Goal: Information Seeking & Learning: Learn about a topic

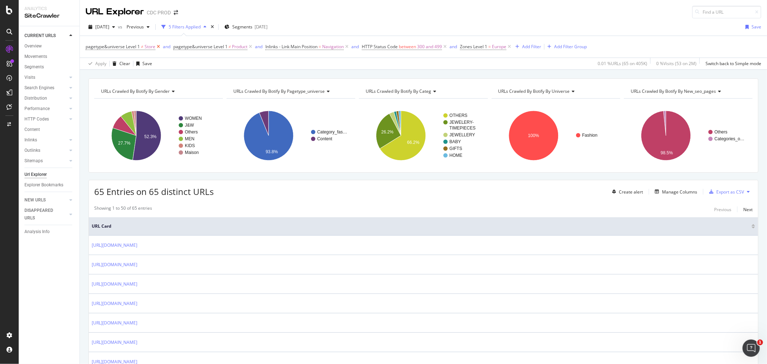
click at [156, 49] on icon at bounding box center [158, 46] width 6 height 7
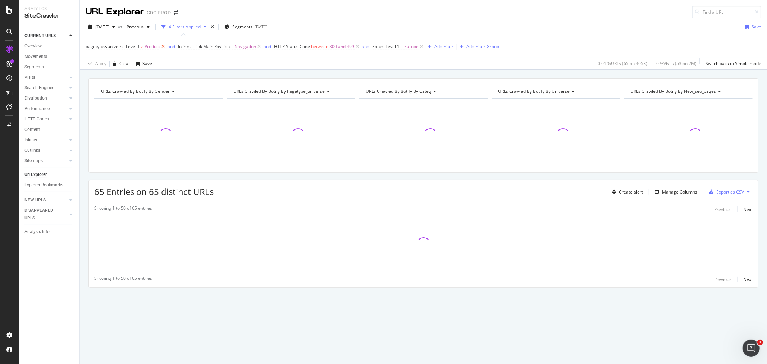
click at [162, 47] on icon at bounding box center [163, 46] width 6 height 7
click at [167, 45] on icon at bounding box center [167, 46] width 6 height 7
click at [167, 45] on icon at bounding box center [169, 46] width 6 height 7
click at [135, 47] on icon at bounding box center [135, 46] width 6 height 7
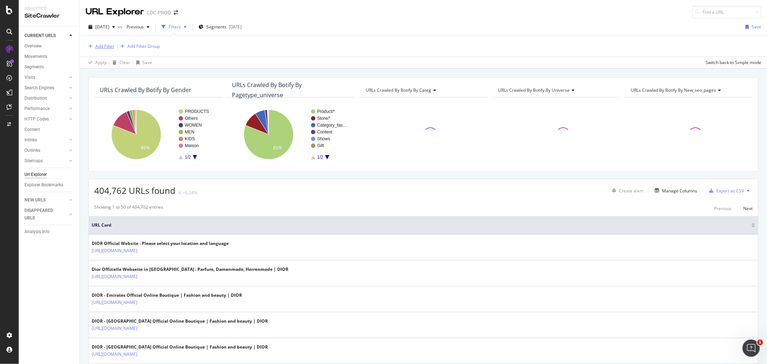
click at [106, 48] on div "Add Filter" at bounding box center [104, 46] width 19 height 6
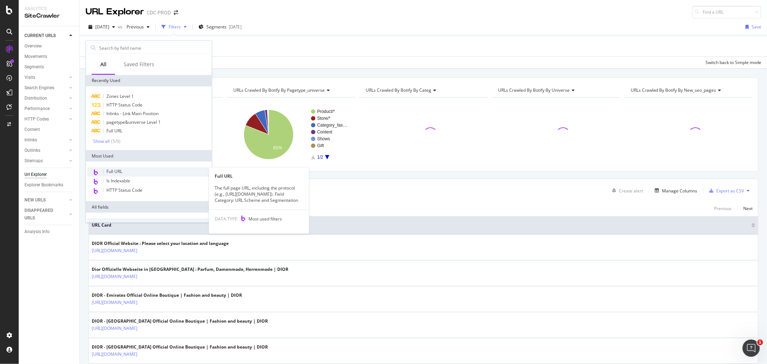
click at [149, 169] on div "Full URL" at bounding box center [148, 171] width 123 height 9
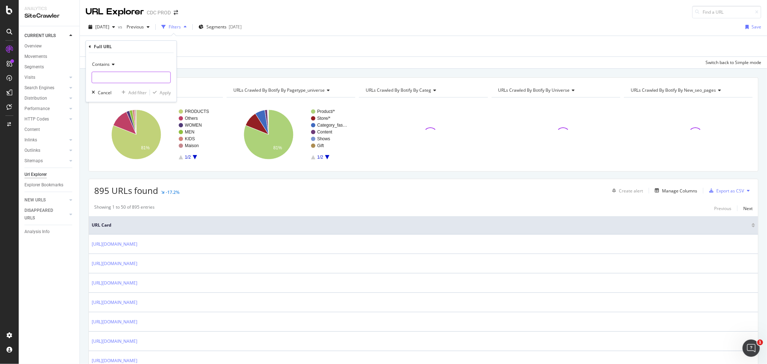
click at [120, 82] on input "text" at bounding box center [131, 78] width 78 height 12
paste input "category_filter"
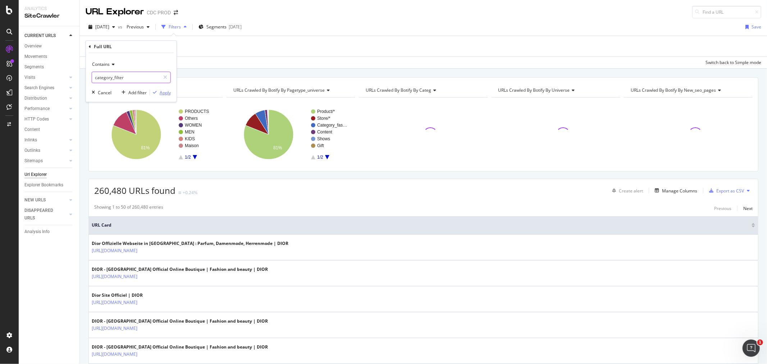
type input "category_filter"
click at [163, 90] on div "Apply" at bounding box center [165, 93] width 11 height 6
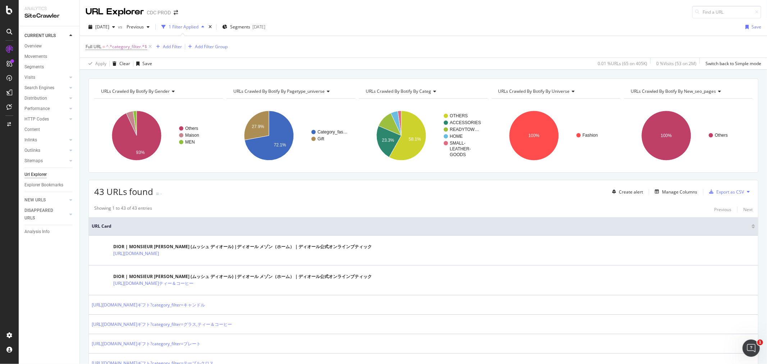
click at [680, 94] on span "URLs Crawled By Botify By new_seo_pages" at bounding box center [674, 91] width 86 height 6
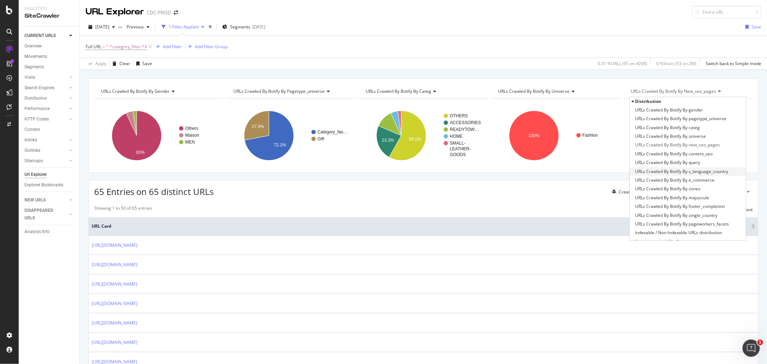
click at [684, 171] on span "URLs Crawled By Botify By s_language_country" at bounding box center [681, 171] width 93 height 7
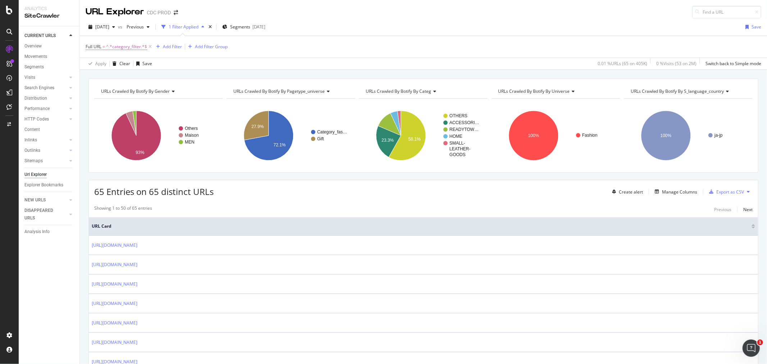
click at [519, 186] on div "65 Entries on 65 distinct URLs Create alert Manage Columns Export as CSV" at bounding box center [424, 189] width 670 height 18
click at [127, 47] on span "^.*category_filter.*$" at bounding box center [126, 47] width 41 height 10
click at [333, 46] on div "Full URL = ^.*category_filter.*$ Add Filter Add Filter Group" at bounding box center [424, 47] width 676 height 22
click at [132, 47] on span "^.*category_filter.*$" at bounding box center [126, 47] width 41 height 10
click at [124, 81] on input "category_filter" at bounding box center [126, 77] width 68 height 12
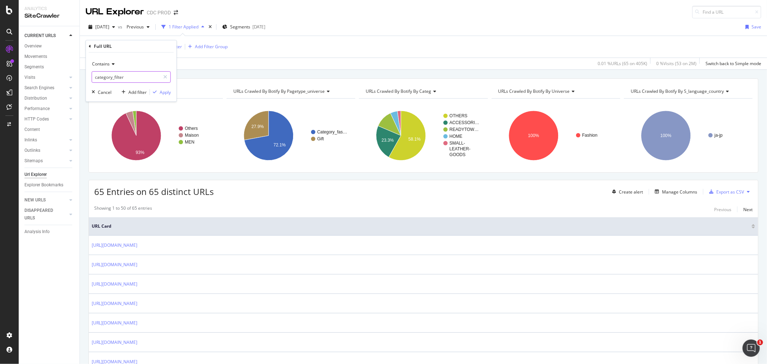
click at [124, 81] on input "category_filter" at bounding box center [126, 77] width 68 height 12
type input "color="
click at [157, 86] on div "Contains color= Cancel Add filter Apply" at bounding box center [131, 77] width 91 height 49
click at [160, 90] on div "Apply" at bounding box center [165, 92] width 11 height 6
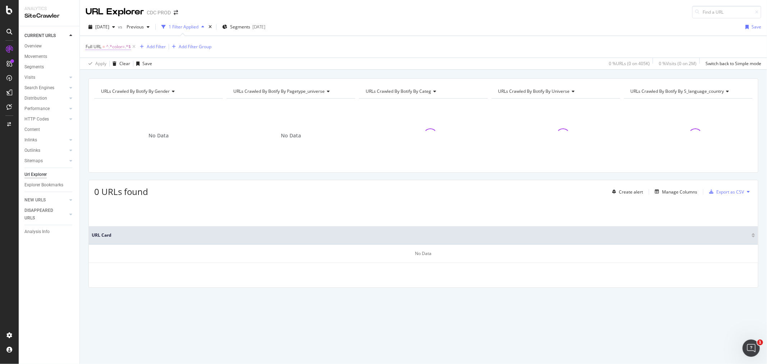
click at [117, 46] on span "^.*color=.*$" at bounding box center [118, 47] width 25 height 10
click at [119, 76] on input "color=" at bounding box center [126, 77] width 68 height 12
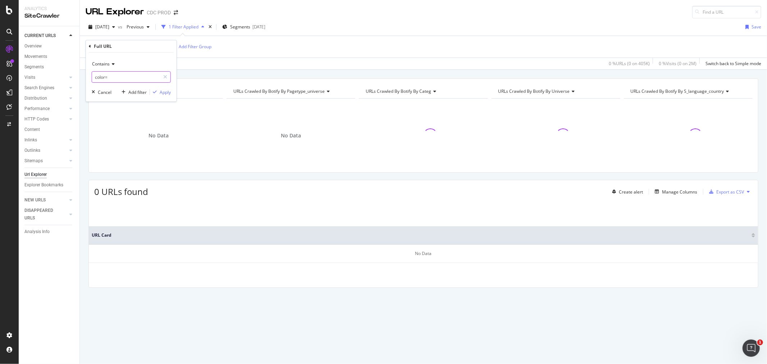
click at [124, 77] on input "color=" at bounding box center [126, 77] width 68 height 12
type input "couleur="
click at [164, 92] on div "Apply" at bounding box center [165, 92] width 11 height 6
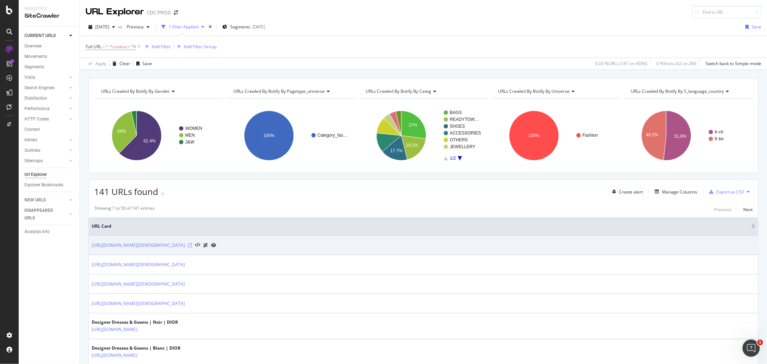
click at [192, 246] on icon at bounding box center [190, 245] width 4 height 4
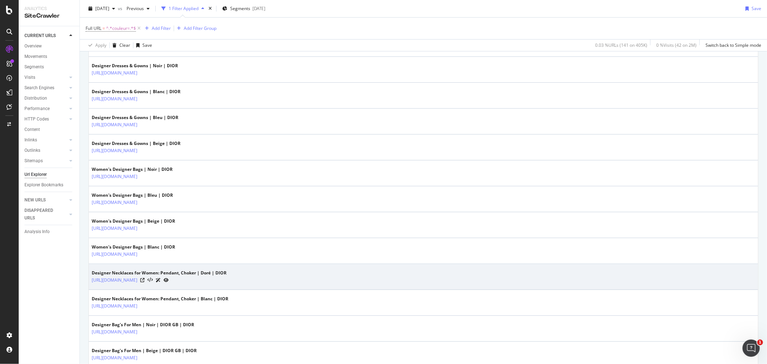
scroll to position [280, 0]
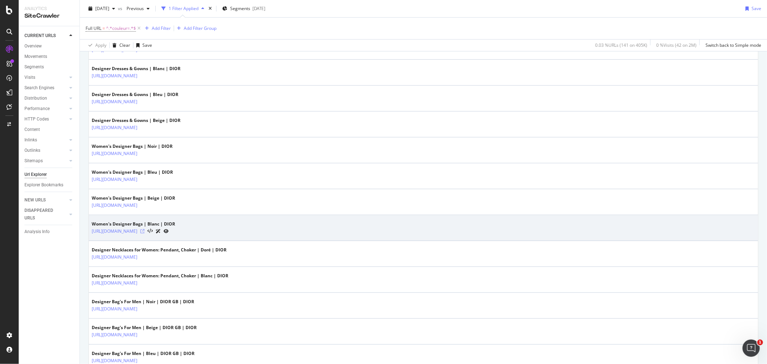
click at [145, 233] on icon at bounding box center [142, 231] width 4 height 4
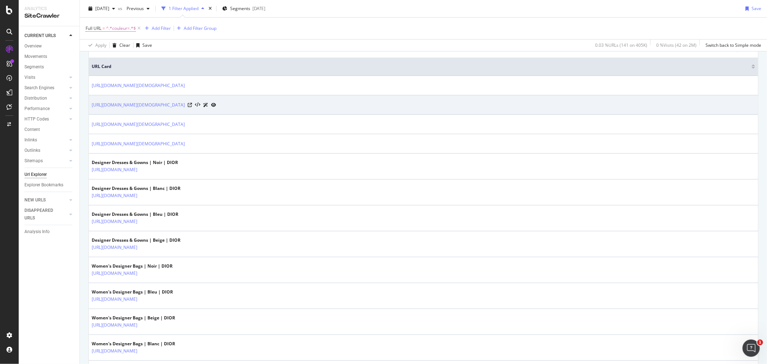
scroll to position [80, 0]
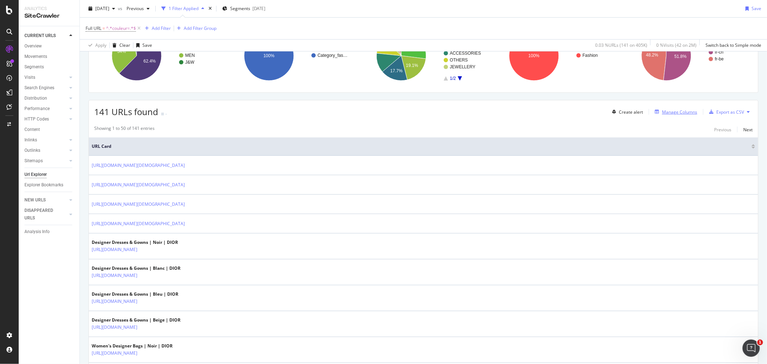
click at [671, 112] on div "Manage Columns" at bounding box center [679, 112] width 35 height 6
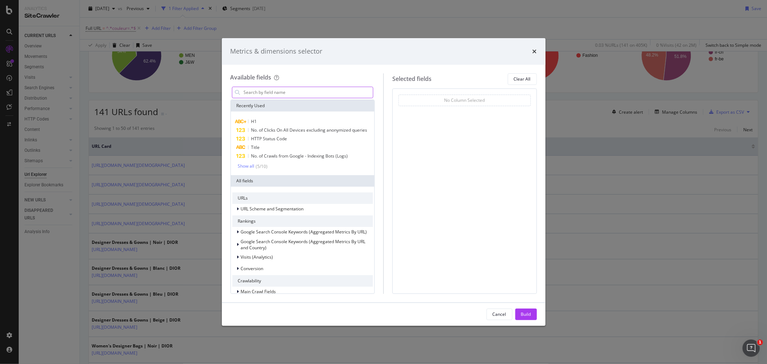
click at [289, 92] on input "modal" at bounding box center [308, 92] width 130 height 11
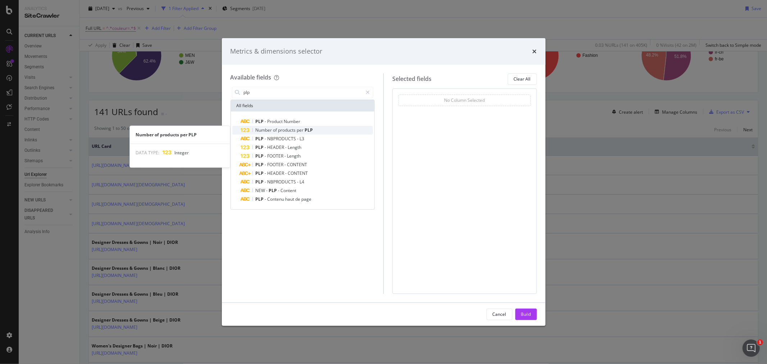
type input "plp"
click at [290, 129] on span "products" at bounding box center [287, 130] width 19 height 6
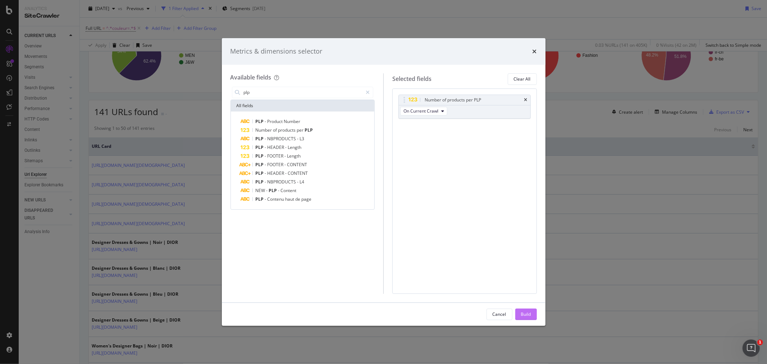
click at [530, 312] on div "Build" at bounding box center [526, 314] width 10 height 6
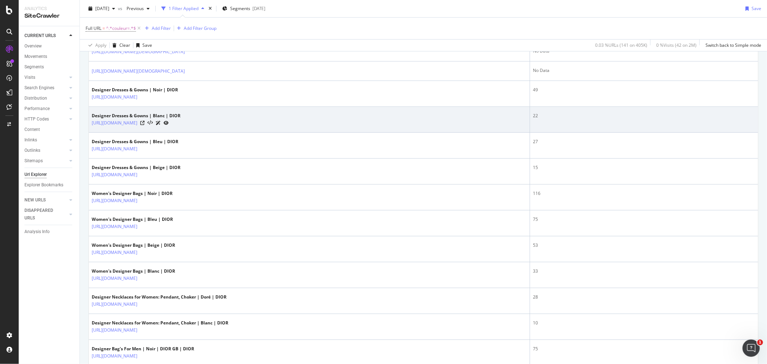
scroll to position [240, 0]
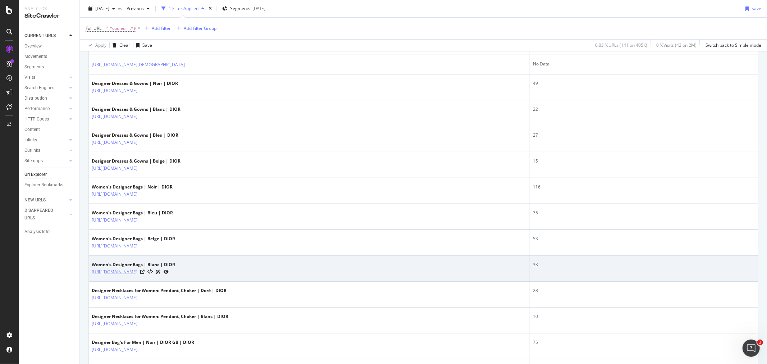
click at [137, 272] on link "https://www.dior.com/fr_be/fashion/mode-femme/sacs/tous-les-sacs?couleur=blanc" at bounding box center [115, 271] width 46 height 7
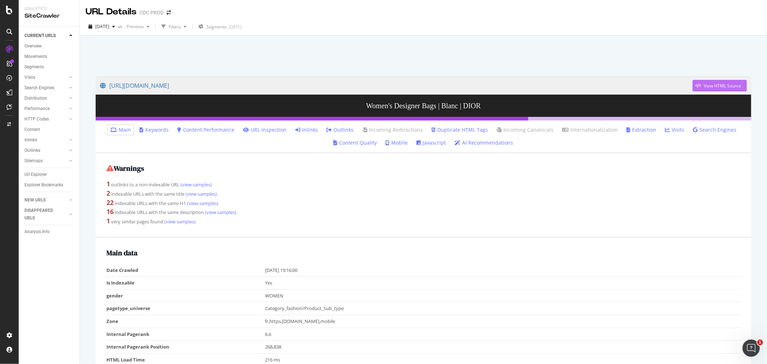
click at [704, 86] on div "View HTML Source" at bounding box center [722, 86] width 37 height 6
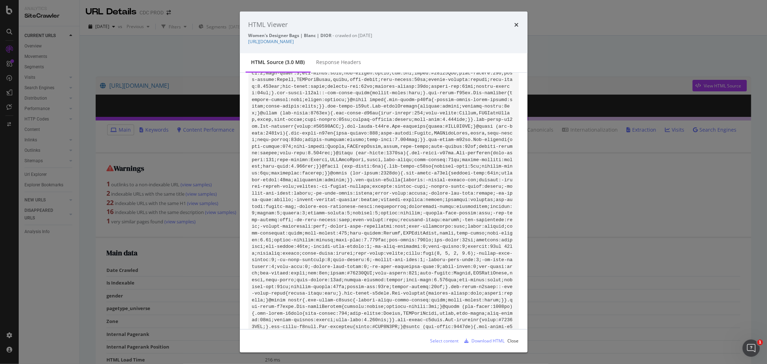
scroll to position [1679, 0]
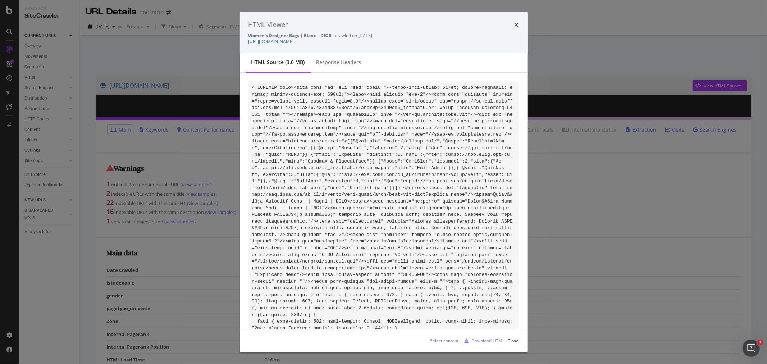
drag, startPoint x: 518, startPoint y: 24, endPoint x: 513, endPoint y: 21, distance: 6.3
click at [518, 24] on icon "times" at bounding box center [517, 25] width 4 height 6
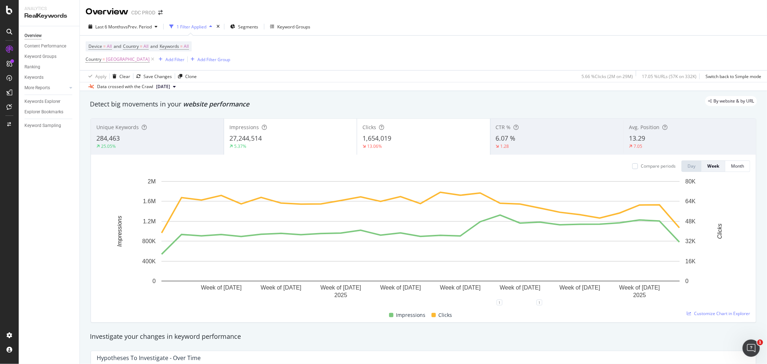
click at [267, 61] on div "Device = All and Country = All and Keywords = All Country = France Add Filter A…" at bounding box center [424, 53] width 676 height 35
click at [45, 95] on div "AlertPanel" at bounding box center [38, 95] width 23 height 7
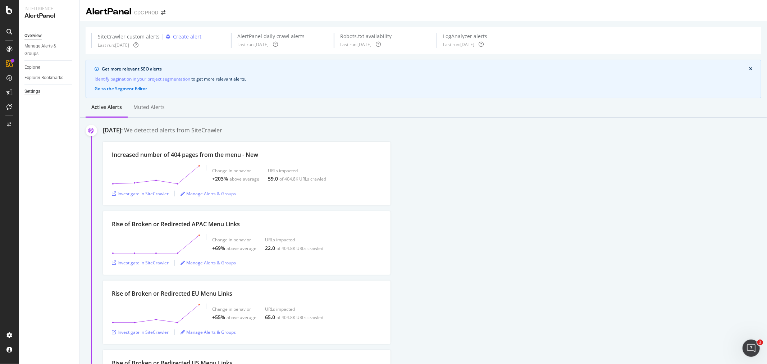
click at [34, 90] on div "Settings" at bounding box center [32, 92] width 16 height 8
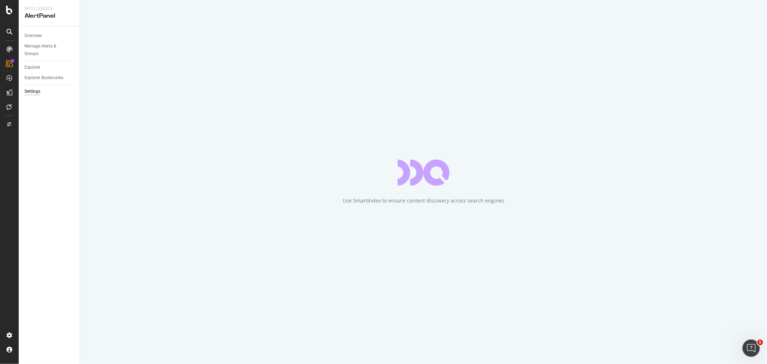
select select "02"
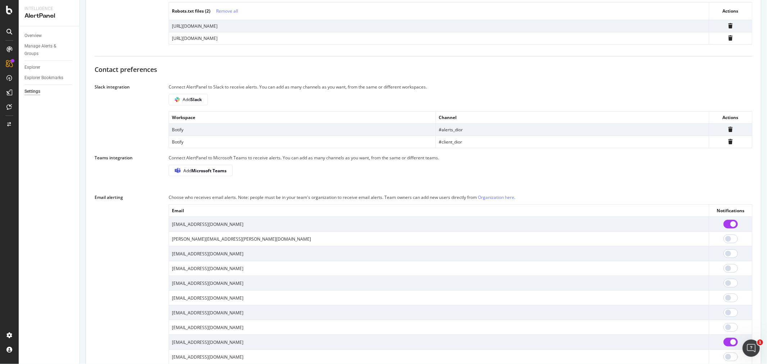
scroll to position [480, 0]
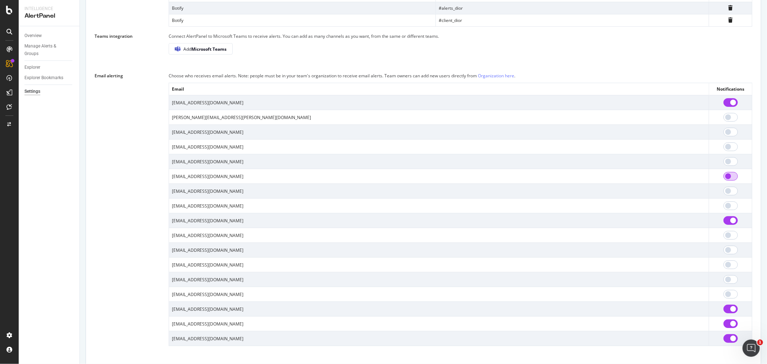
click at [727, 181] on input "checkbox" at bounding box center [731, 176] width 14 height 9
checkbox input "true"
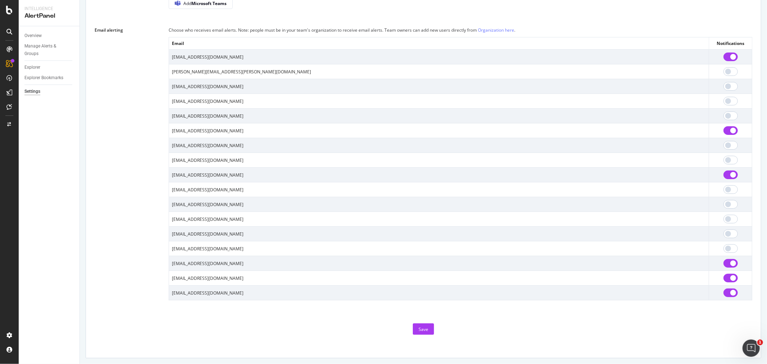
scroll to position [539, 0]
click at [429, 331] on button "Save" at bounding box center [423, 329] width 21 height 12
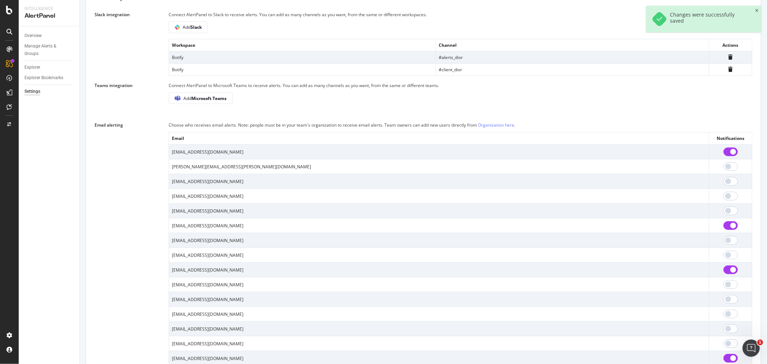
scroll to position [419, 0]
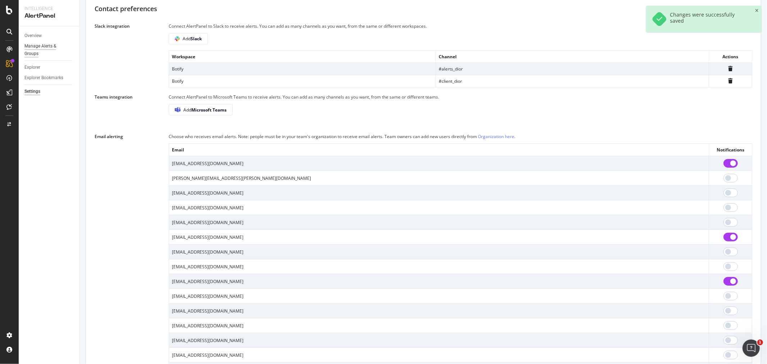
click at [35, 52] on div "Manage Alerts & Groups" at bounding box center [45, 49] width 43 height 15
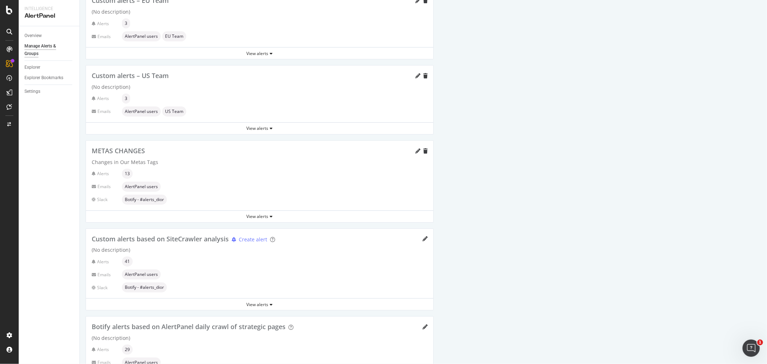
scroll to position [319, 0]
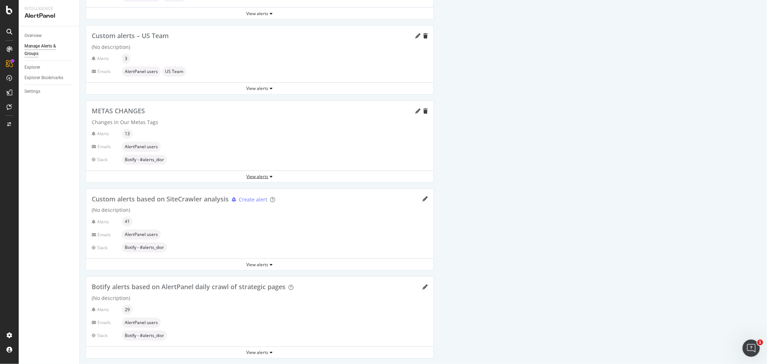
click at [261, 180] on div "View alerts" at bounding box center [260, 176] width 348 height 11
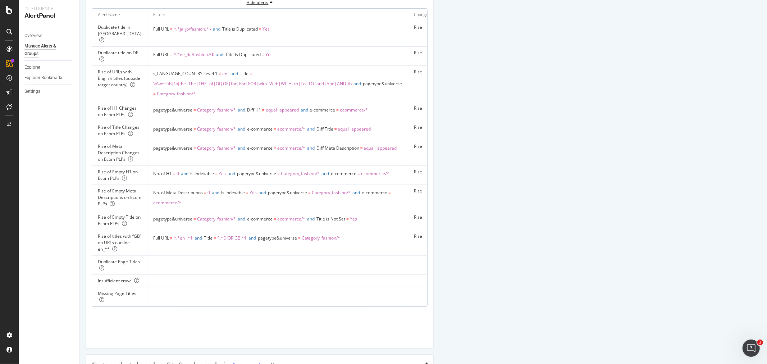
scroll to position [480, 0]
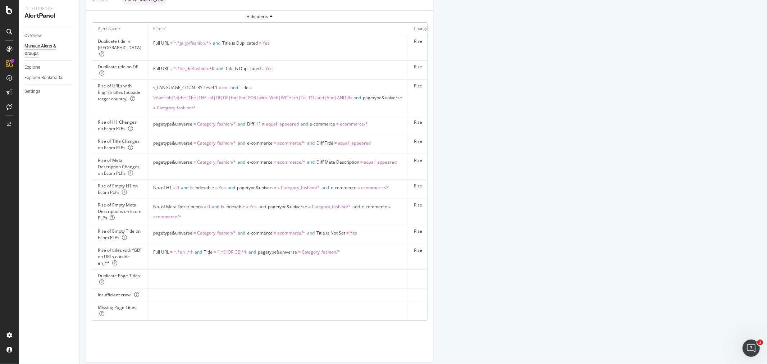
click at [106, 87] on div "Rise of URLs with English titles (outside target country)" at bounding box center [120, 92] width 44 height 19
click at [132, 90] on div "Rise of URLs with English titles (outside target country)" at bounding box center [120, 92] width 44 height 19
drag, startPoint x: 113, startPoint y: 114, endPoint x: 137, endPoint y: 114, distance: 24.8
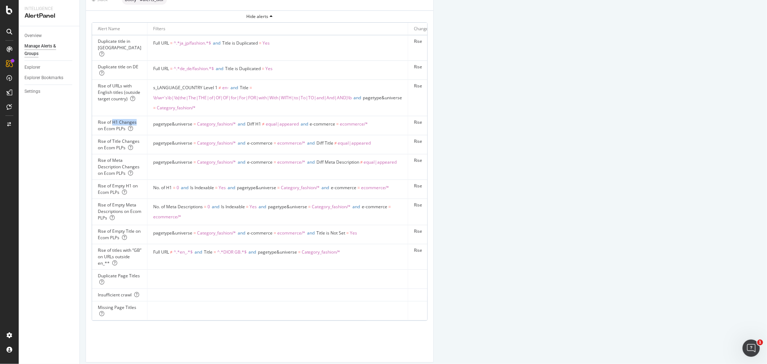
click at [137, 119] on div "Rise of H1 Changes on Ecom PLPs" at bounding box center [120, 125] width 44 height 13
click at [115, 123] on div "Rise of H1 Changes on Ecom PLPs" at bounding box center [120, 125] width 44 height 13
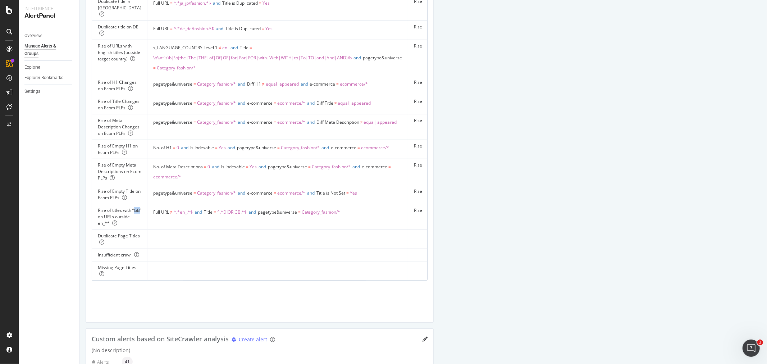
drag, startPoint x: 105, startPoint y: 241, endPoint x: 100, endPoint y: 241, distance: 5.0
click at [100, 227] on div "Rise of titles with “GB” on URLs outside en_**" at bounding box center [120, 216] width 44 height 19
click at [112, 54] on div "Rise of URLs with English titles (outside target country)" at bounding box center [120, 52] width 44 height 19
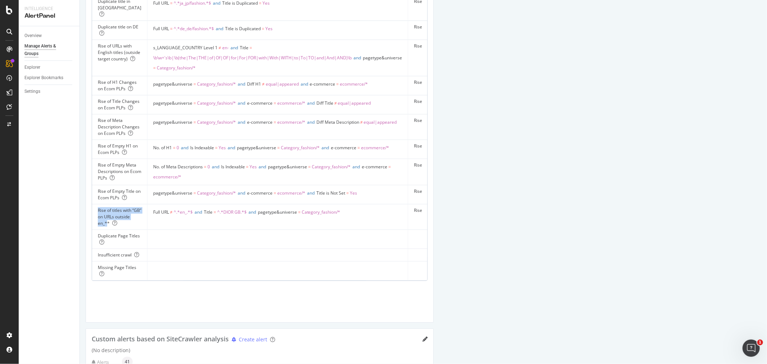
drag, startPoint x: 98, startPoint y: 234, endPoint x: 123, endPoint y: 246, distance: 28.0
click at [123, 227] on div "Rise of titles with “GB” on URLs outside en_**" at bounding box center [120, 216] width 44 height 19
click at [72, 230] on div "Overview Manage Alerts & Groups Explorer Explorer Bookmarks Settings" at bounding box center [49, 195] width 61 height 338
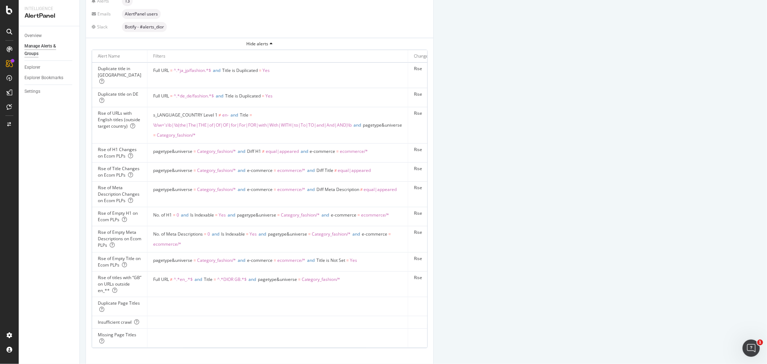
scroll to position [440, 0]
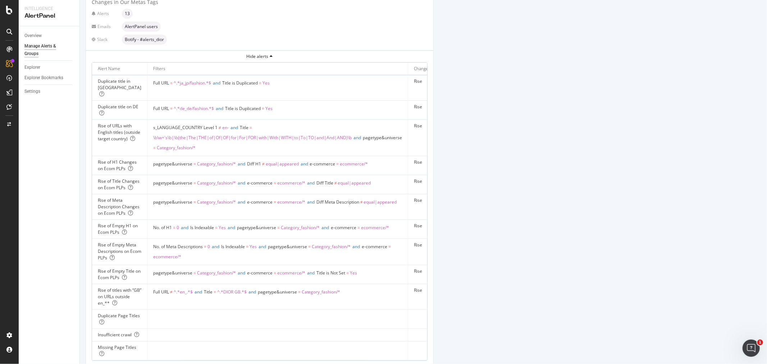
click at [221, 135] on span "\b\w+'s\b|\b(the|The|THE|of|Of|OF|for|For|FOR|with|With|WITH|to|To|TO|and|And|A…" at bounding box center [252, 138] width 199 height 6
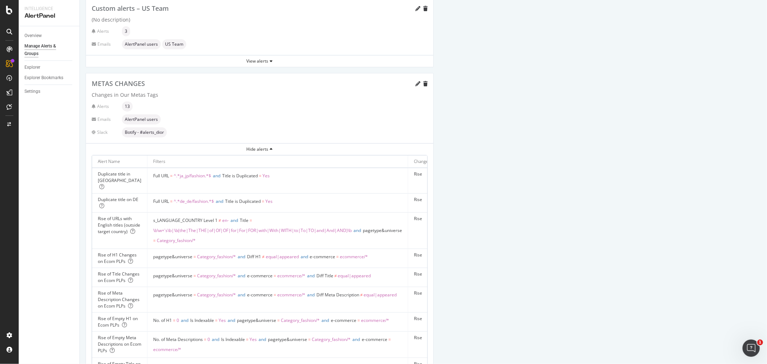
scroll to position [240, 0]
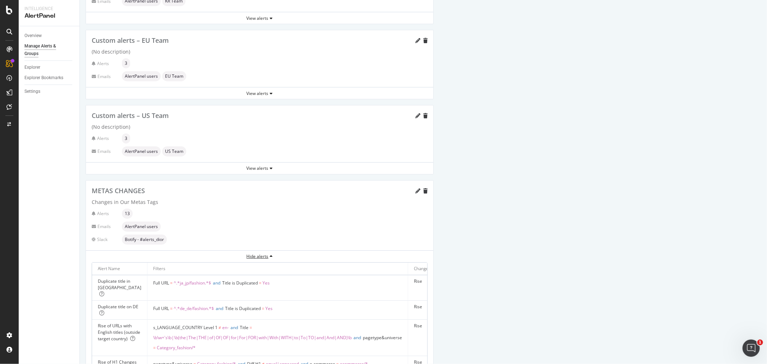
click at [267, 256] on div "Hide alerts" at bounding box center [260, 256] width 348 height 6
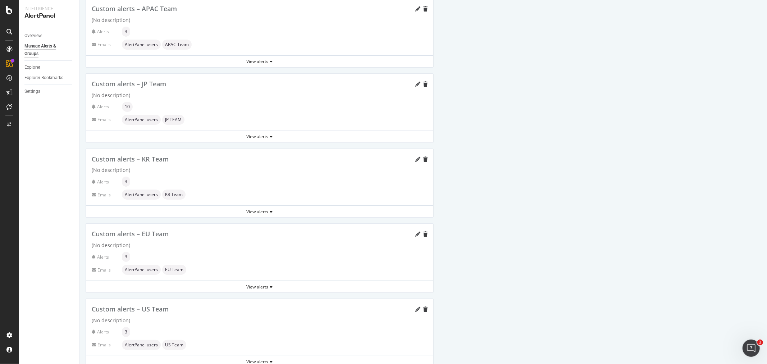
scroll to position [0, 0]
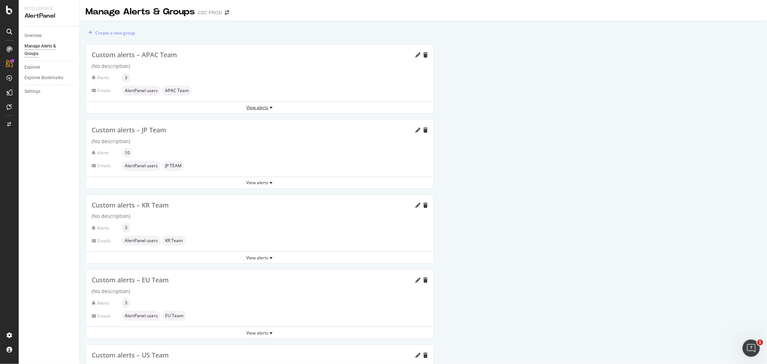
click at [268, 106] on div "View alerts" at bounding box center [260, 107] width 348 height 6
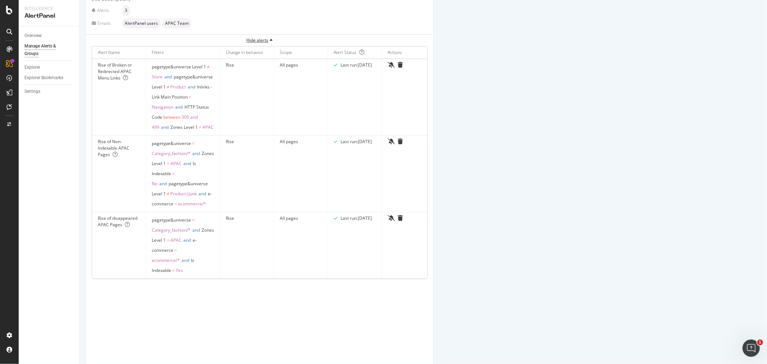
scroll to position [80, 0]
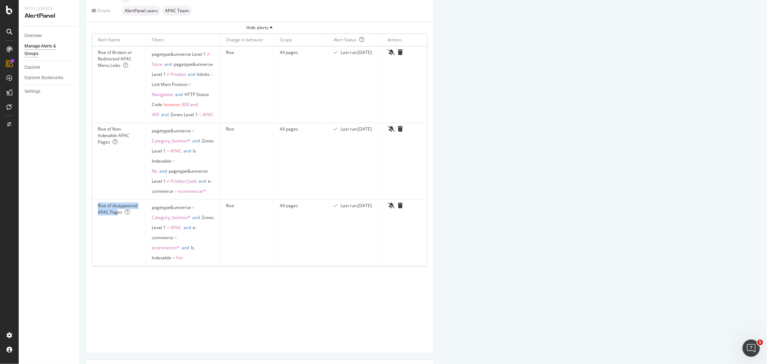
drag, startPoint x: 99, startPoint y: 276, endPoint x: 117, endPoint y: 281, distance: 18.3
click at [117, 216] on div "Rise of disappeared APAC Pages" at bounding box center [119, 209] width 42 height 13
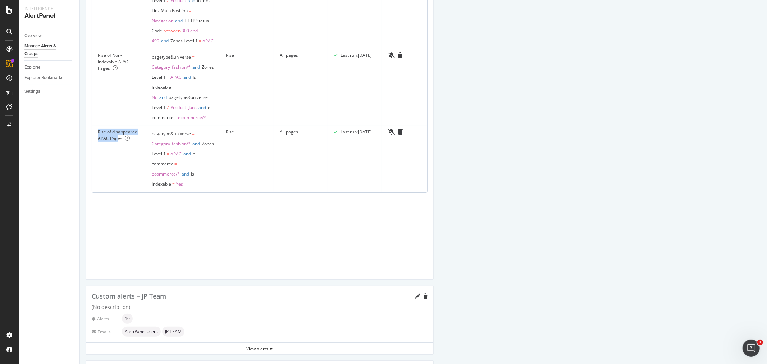
scroll to position [319, 0]
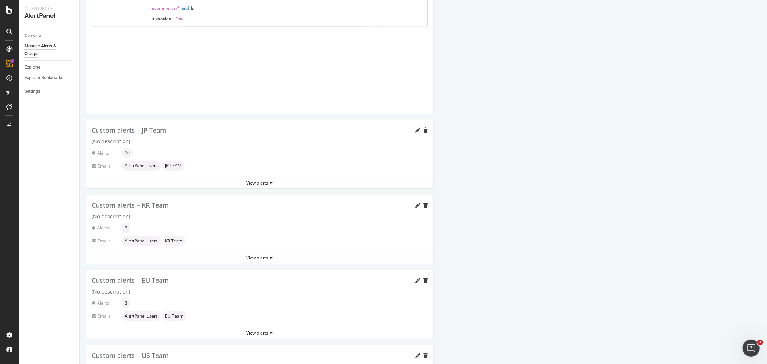
click at [266, 185] on div "View alerts" at bounding box center [260, 183] width 348 height 6
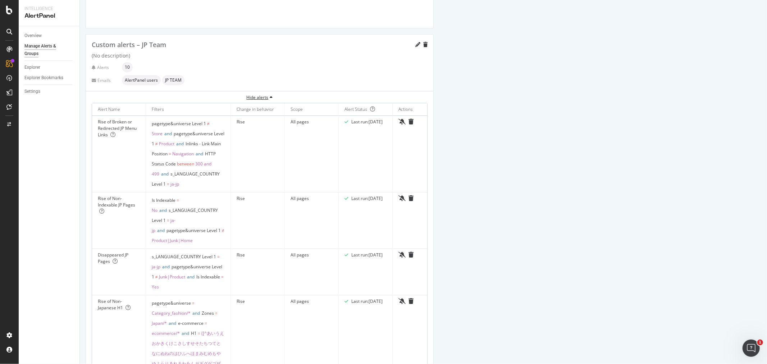
scroll to position [360, 0]
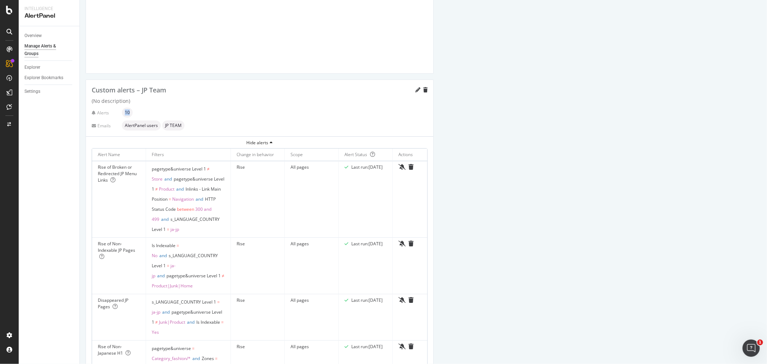
drag, startPoint x: 134, startPoint y: 115, endPoint x: 119, endPoint y: 115, distance: 14.8
click at [119, 115] on div "Alerts 10" at bounding box center [260, 113] width 336 height 10
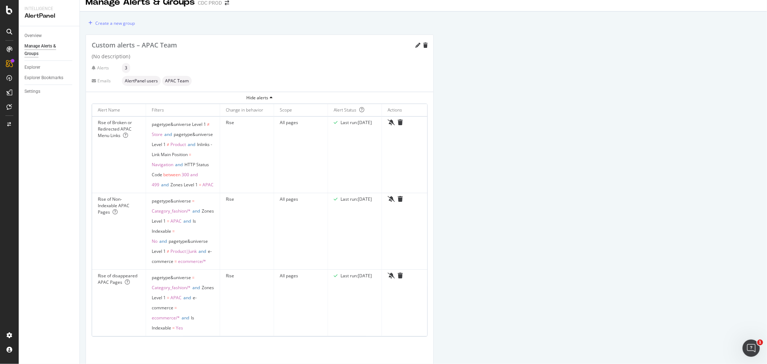
scroll to position [0, 0]
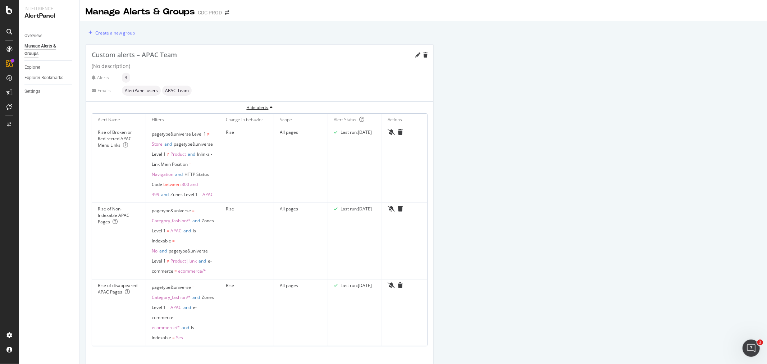
click at [259, 109] on div "Hide alerts" at bounding box center [260, 107] width 348 height 6
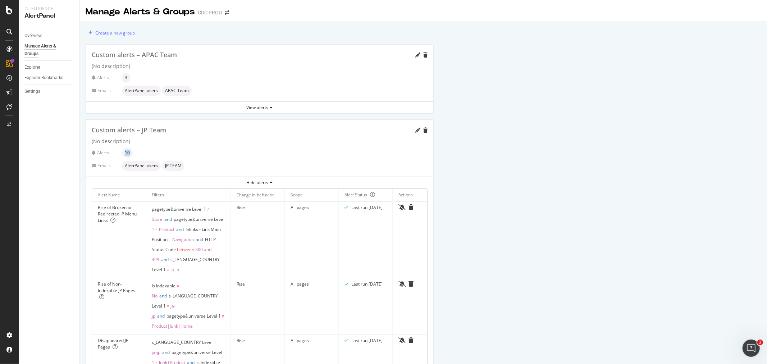
click at [235, 145] on div "(No description)" at bounding box center [260, 141] width 336 height 7
click at [258, 183] on div "Hide alerts" at bounding box center [260, 183] width 348 height 6
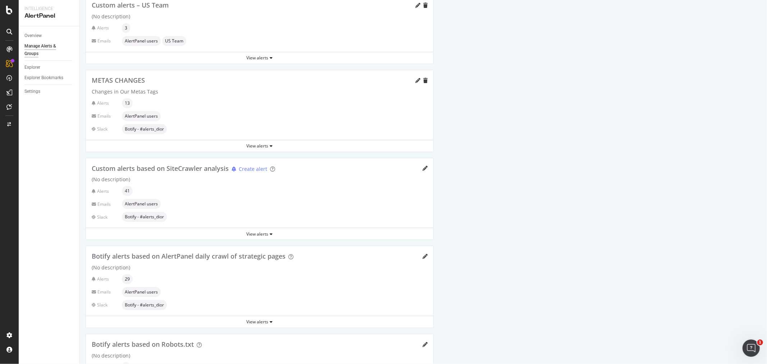
scroll to position [360, 0]
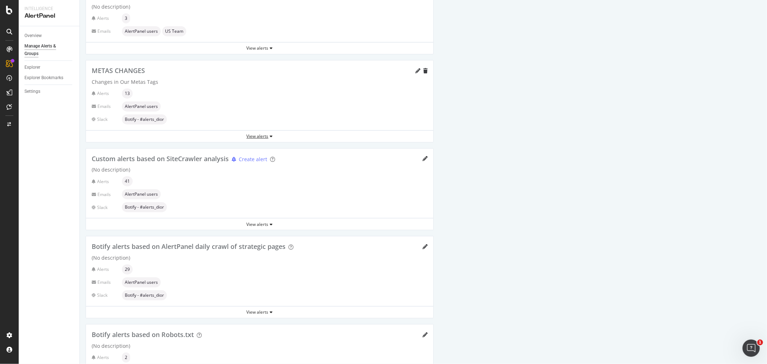
click at [262, 137] on div "View alerts" at bounding box center [260, 136] width 348 height 6
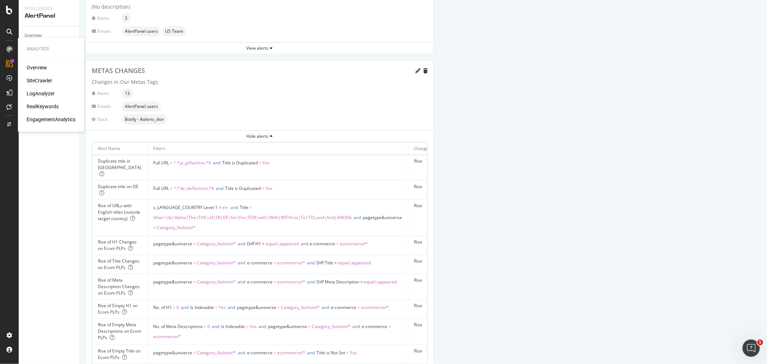
click at [34, 81] on div "SiteCrawler" at bounding box center [40, 80] width 26 height 7
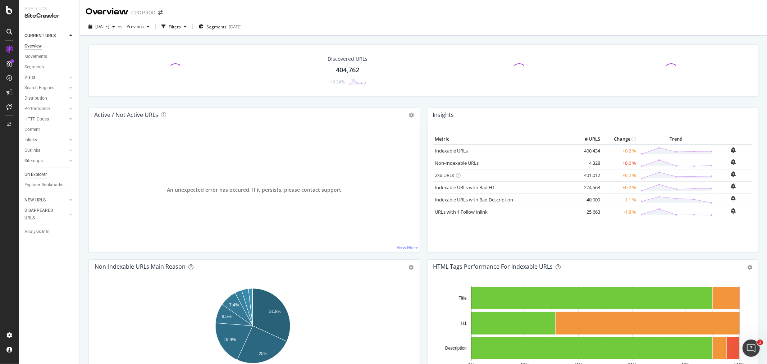
drag, startPoint x: 42, startPoint y: 175, endPoint x: 42, endPoint y: 172, distance: 3.6
click at [42, 176] on div "Url Explorer" at bounding box center [35, 175] width 22 height 8
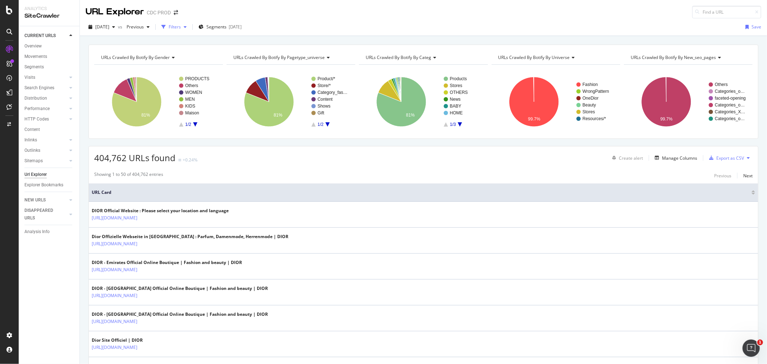
click at [166, 27] on icon "button" at bounding box center [164, 27] width 4 height 4
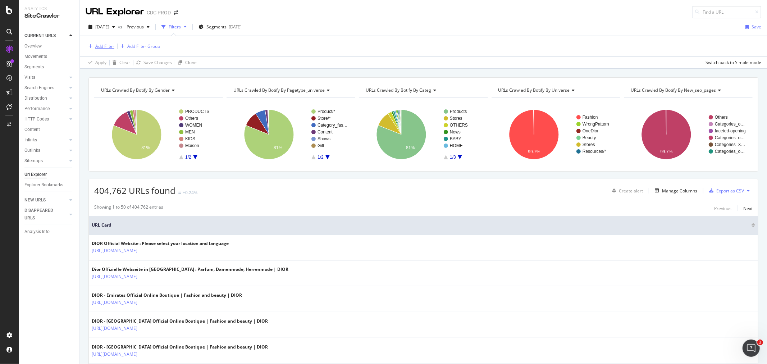
click at [104, 44] on div "Add Filter" at bounding box center [104, 46] width 19 height 6
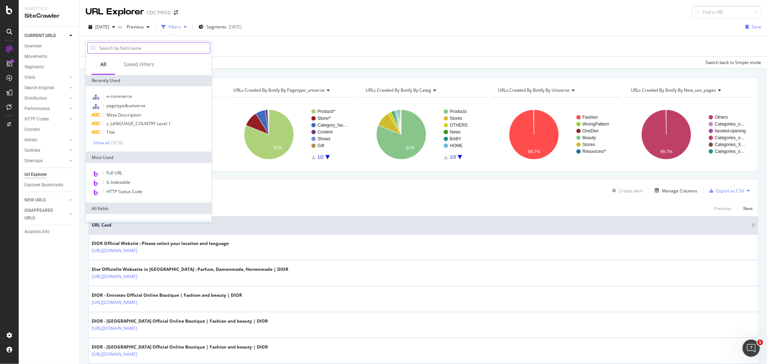
click at [148, 44] on input "text" at bounding box center [155, 47] width 112 height 11
type input "p"
type input "numer"
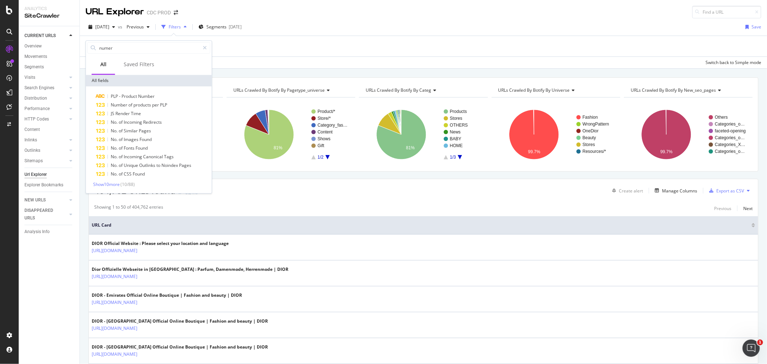
click at [336, 46] on div "Add Filter Add Filter Group" at bounding box center [424, 46] width 676 height 21
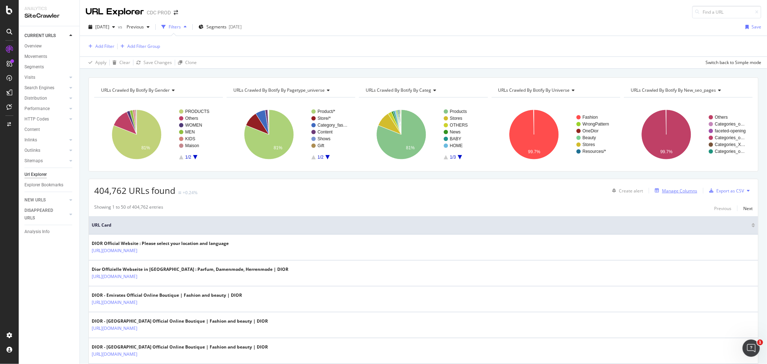
click at [674, 193] on div "Manage Columns" at bounding box center [679, 191] width 35 height 6
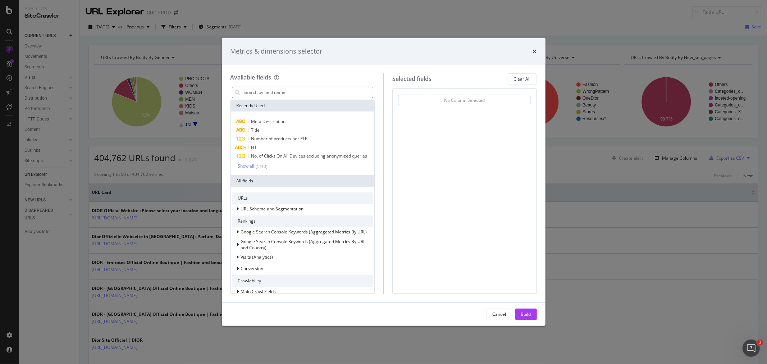
click at [286, 94] on input "modal" at bounding box center [308, 92] width 130 height 11
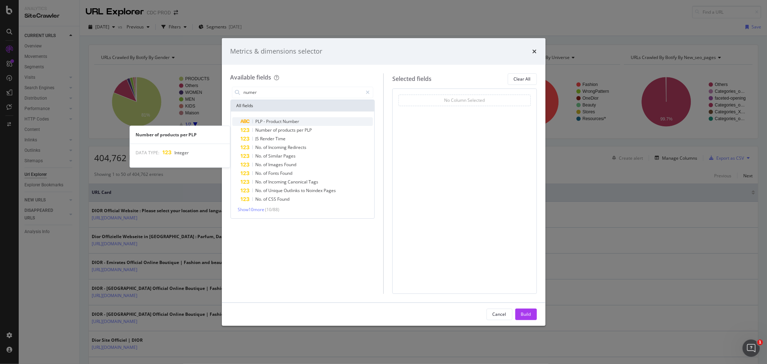
type input "numer"
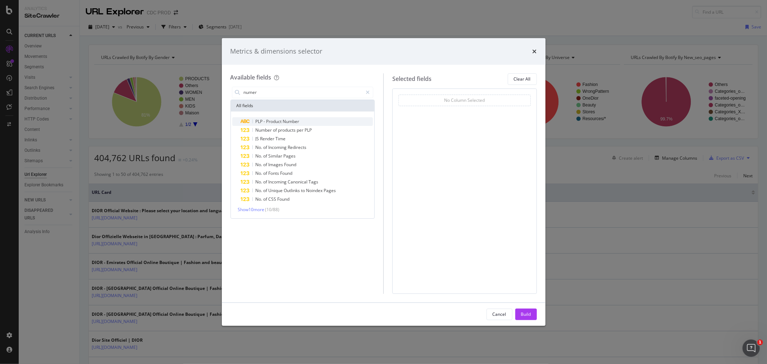
click at [296, 125] on div "PLP - Product Number" at bounding box center [307, 121] width 132 height 9
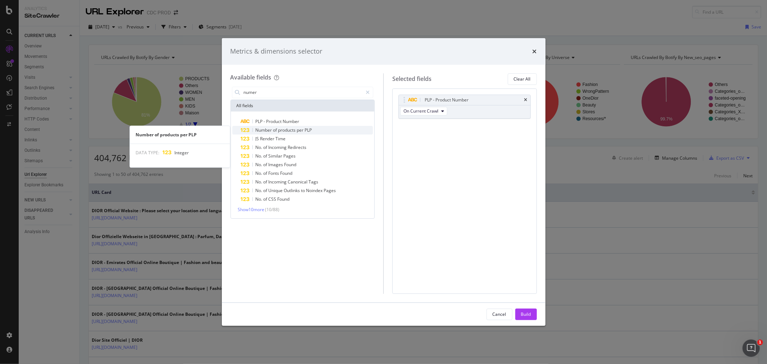
click at [302, 128] on span "per" at bounding box center [301, 130] width 8 height 6
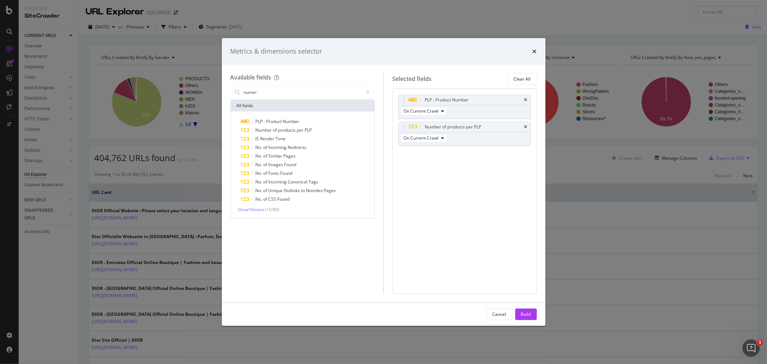
click at [523, 311] on div "Build" at bounding box center [526, 314] width 10 height 6
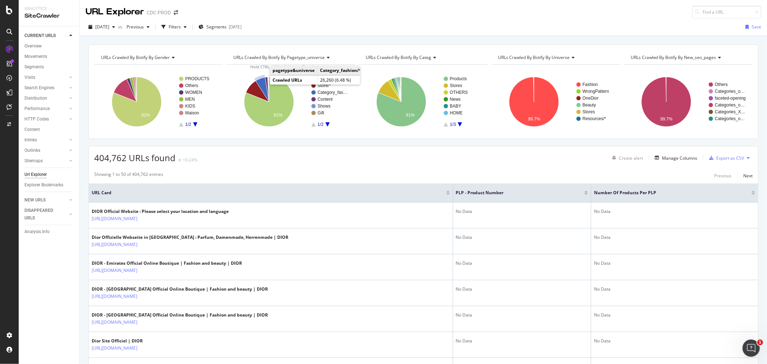
click at [262, 84] on icon "A chart." at bounding box center [262, 89] width 13 height 24
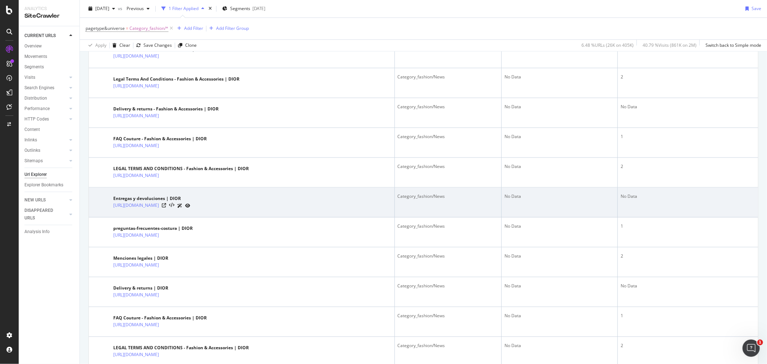
scroll to position [1395, 0]
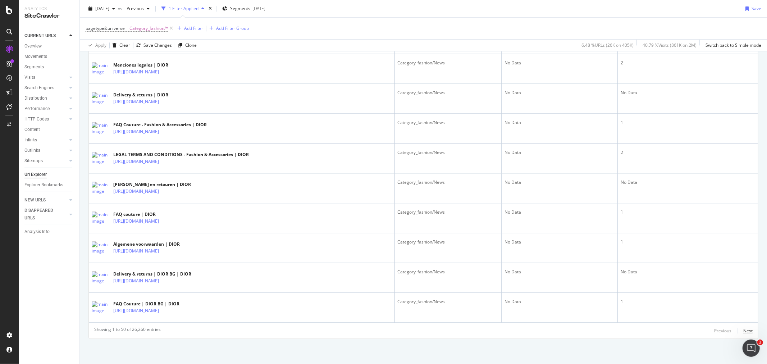
click at [744, 328] on div "Next" at bounding box center [748, 331] width 9 height 6
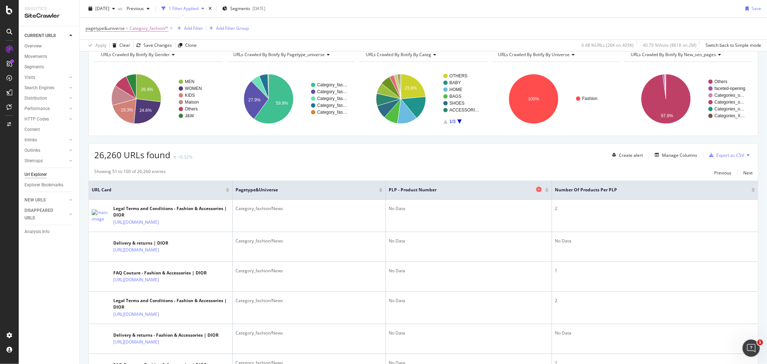
scroll to position [0, 0]
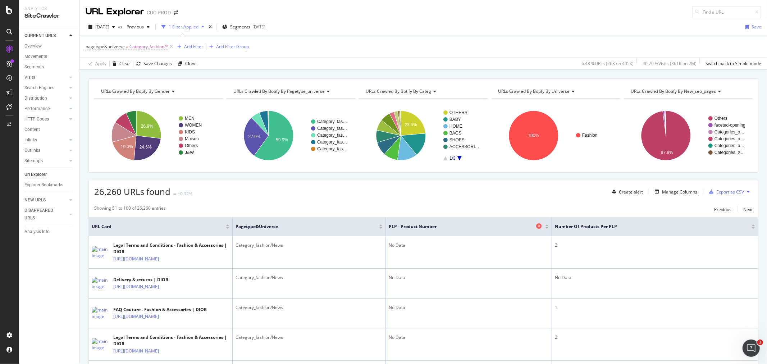
click at [419, 228] on span "PLP - Product Number" at bounding box center [462, 226] width 146 height 6
click at [191, 49] on div "Add Filter" at bounding box center [193, 47] width 19 height 6
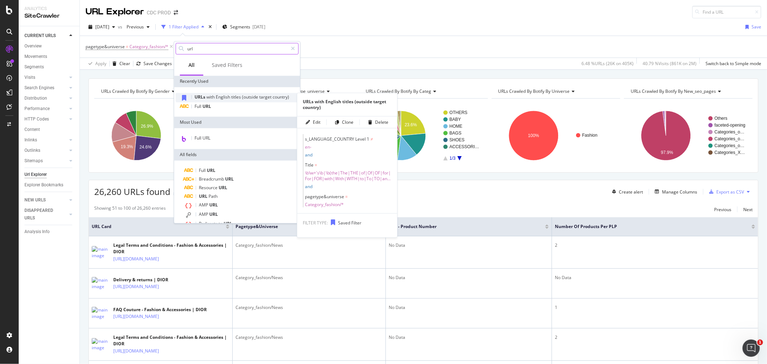
type input "url"
click at [209, 99] on span "with" at bounding box center [211, 97] width 9 height 6
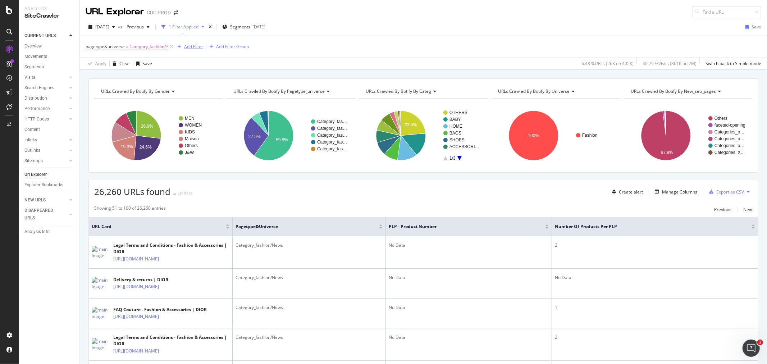
click at [192, 47] on div "Add Filter" at bounding box center [193, 47] width 19 height 6
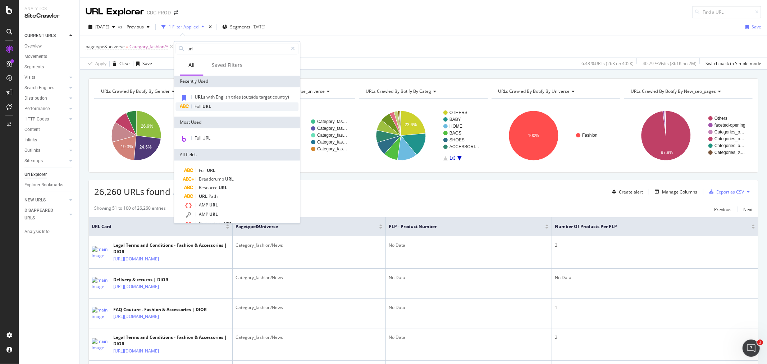
click at [209, 105] on span "URL" at bounding box center [207, 106] width 9 height 6
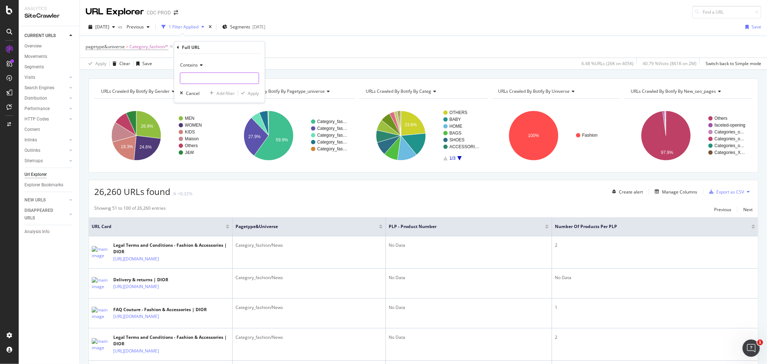
click at [203, 80] on input "text" at bounding box center [219, 79] width 78 height 12
paste input "[URL][DOMAIN_NAME]"
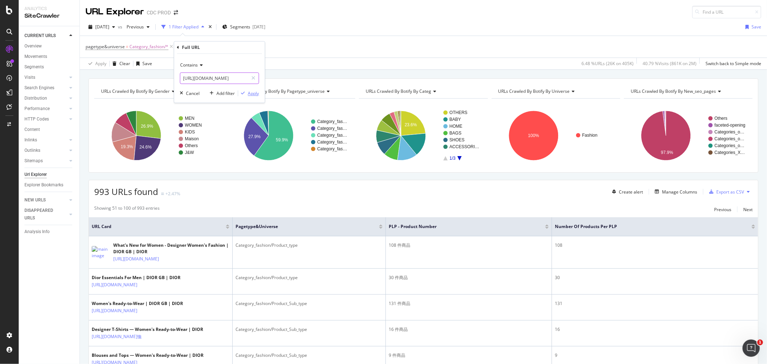
type input "[URL][DOMAIN_NAME]"
click at [257, 95] on div "Apply" at bounding box center [253, 93] width 11 height 6
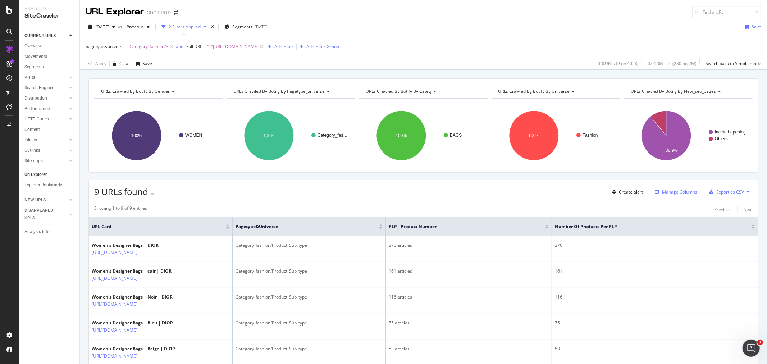
click at [664, 195] on div "Manage Columns" at bounding box center [679, 192] width 35 height 6
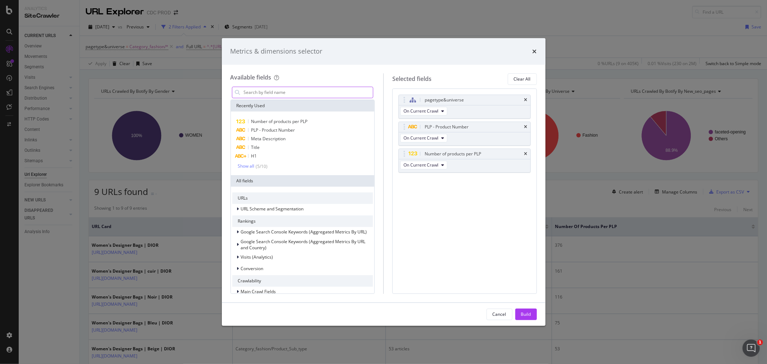
click at [272, 96] on input "modal" at bounding box center [308, 92] width 130 height 11
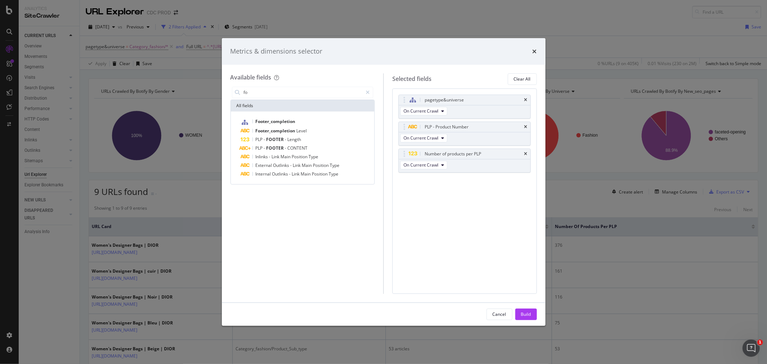
type input "f"
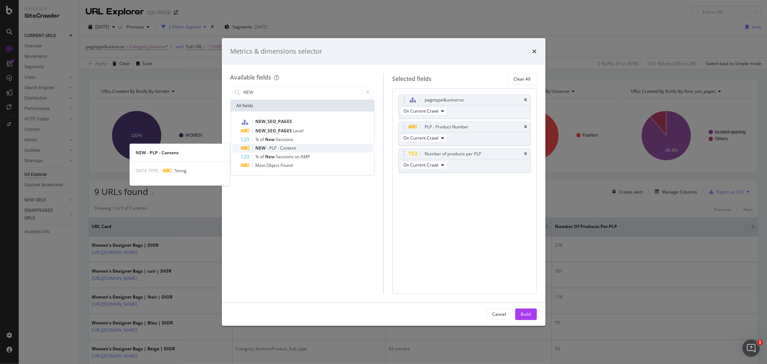
type input "NEW"
click at [294, 149] on span "Content" at bounding box center [289, 148] width 16 height 6
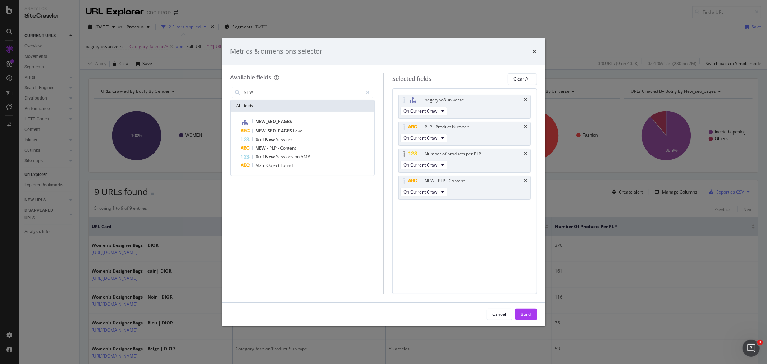
click at [524, 151] on div "Number of products per PLP" at bounding box center [465, 154] width 132 height 10
click at [526, 125] on icon "times" at bounding box center [526, 127] width 3 height 4
click at [525, 99] on icon "times" at bounding box center [526, 100] width 3 height 4
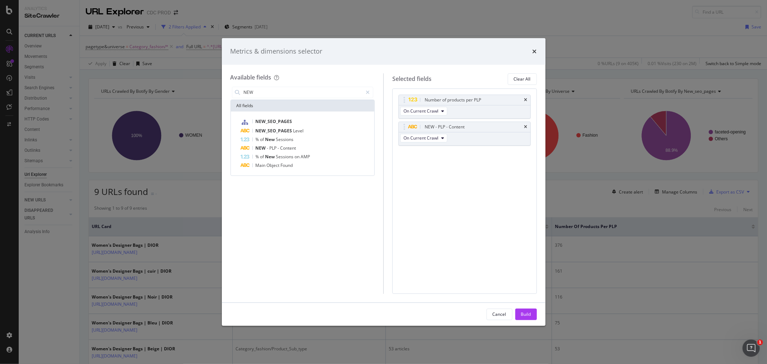
click at [525, 99] on icon "times" at bounding box center [526, 100] width 3 height 4
click at [522, 313] on div "Build" at bounding box center [526, 314] width 10 height 6
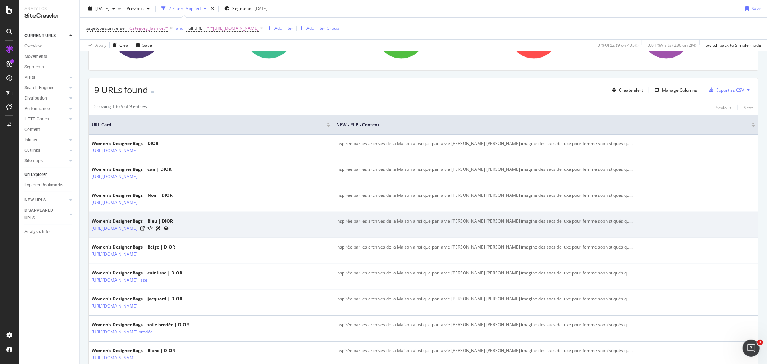
scroll to position [120, 0]
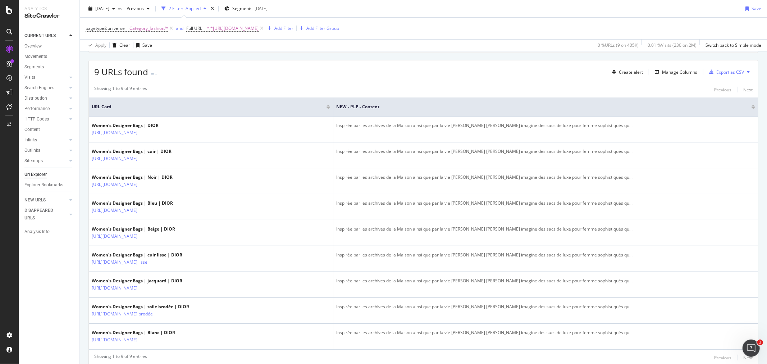
drag, startPoint x: 420, startPoint y: 109, endPoint x: 292, endPoint y: 106, distance: 128.1
click at [295, 104] on th "URL Card" at bounding box center [211, 107] width 245 height 19
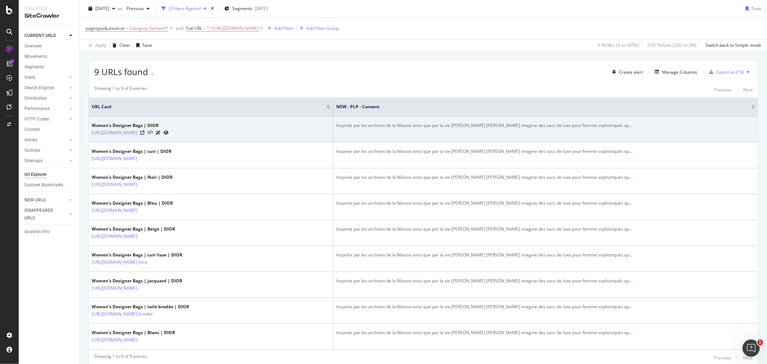
click at [444, 126] on div "Inspirée par les archives de la Maison ainsi que par la vie de Christian Dior, …" at bounding box center [545, 125] width 419 height 6
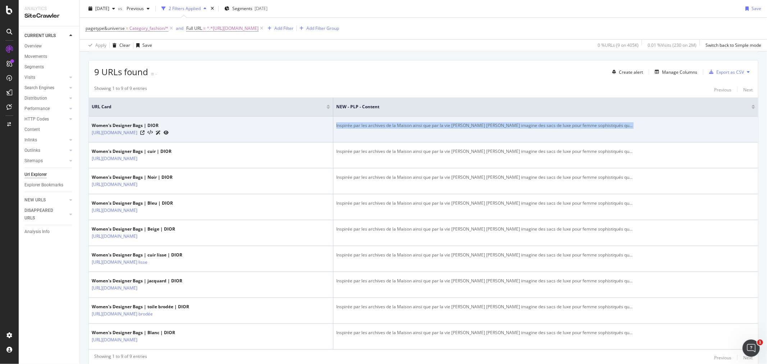
click at [444, 126] on div "Inspirée par les archives de la Maison ainsi que par la vie de Christian Dior, …" at bounding box center [545, 125] width 419 height 6
click at [445, 137] on td "Inspirée par les archives de la Maison ainsi que par la vie de Christian Dior, …" at bounding box center [546, 130] width 425 height 26
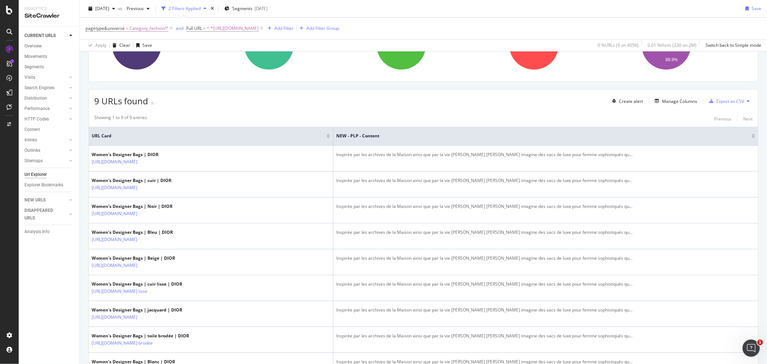
scroll to position [0, 0]
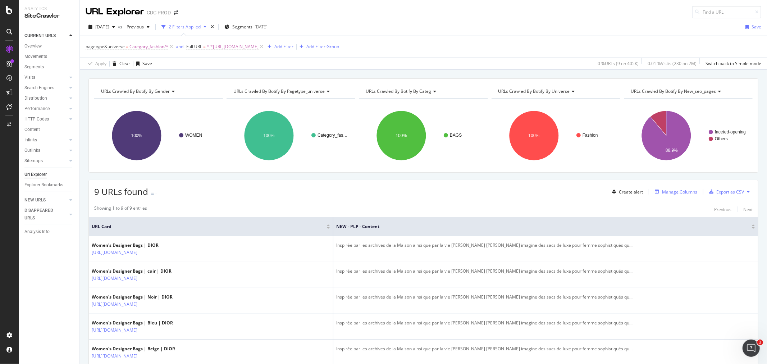
click at [665, 194] on div "Manage Columns" at bounding box center [679, 192] width 35 height 6
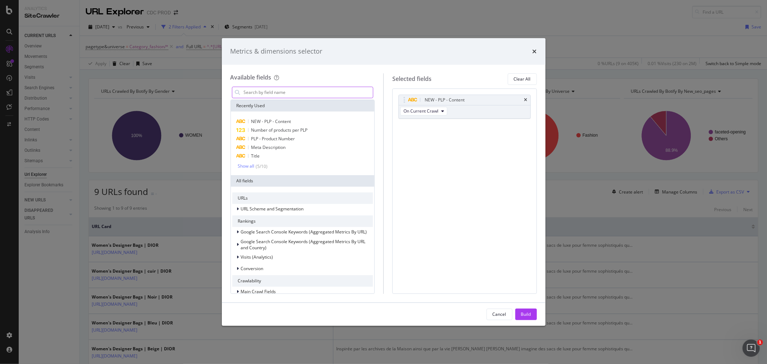
click at [275, 94] on input "modal" at bounding box center [308, 92] width 130 height 11
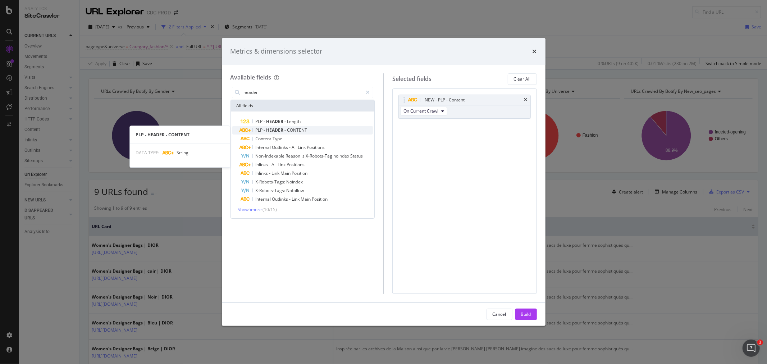
type input "header"
click at [286, 130] on span "-" at bounding box center [286, 130] width 3 height 6
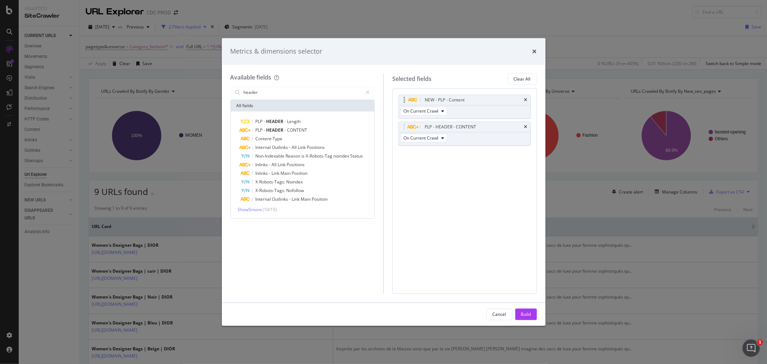
click at [523, 99] on div "NEW - PLP - Content" at bounding box center [473, 99] width 100 height 7
click at [524, 99] on div "NEW - PLP - Content" at bounding box center [465, 100] width 132 height 10
click at [525, 99] on icon "times" at bounding box center [526, 100] width 3 height 4
click at [518, 312] on button "Build" at bounding box center [527, 315] width 22 height 12
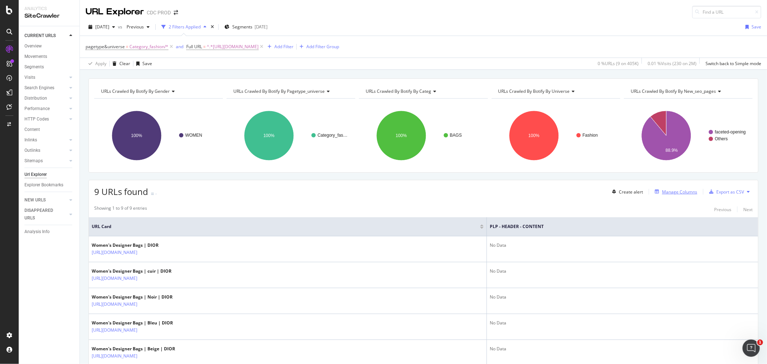
click at [683, 190] on div "Manage Columns" at bounding box center [679, 192] width 35 height 6
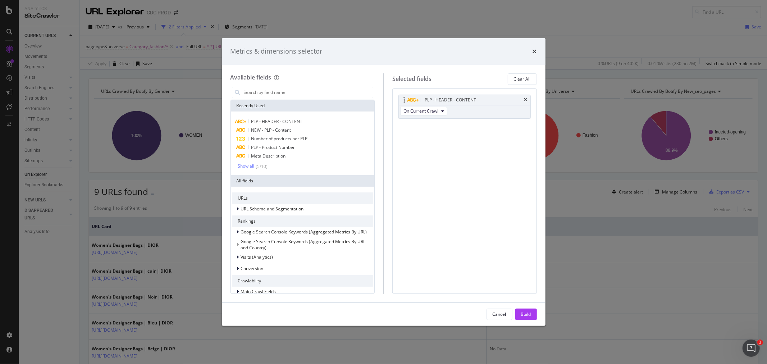
click at [530, 101] on div "PLP - HEADER - CONTENT" at bounding box center [465, 100] width 132 height 10
click at [525, 99] on icon "times" at bounding box center [526, 100] width 3 height 4
click at [262, 94] on input "modal" at bounding box center [308, 92] width 130 height 11
click at [178, 106] on div "Metrics & dimensions selector Available fields Recently Used PLP - HEADER - CON…" at bounding box center [383, 182] width 767 height 364
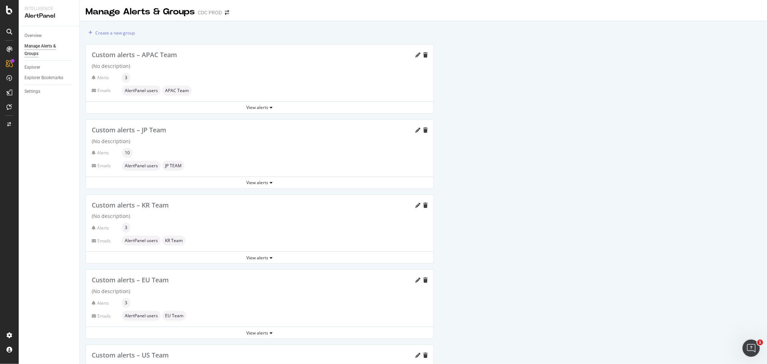
drag, startPoint x: 9, startPoint y: 48, endPoint x: 13, endPoint y: 50, distance: 4.2
click at [9, 48] on icon at bounding box center [9, 49] width 6 height 6
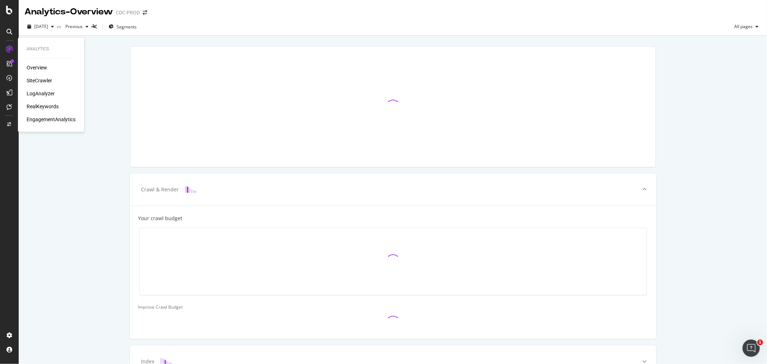
click at [42, 80] on div "SiteCrawler" at bounding box center [40, 80] width 26 height 7
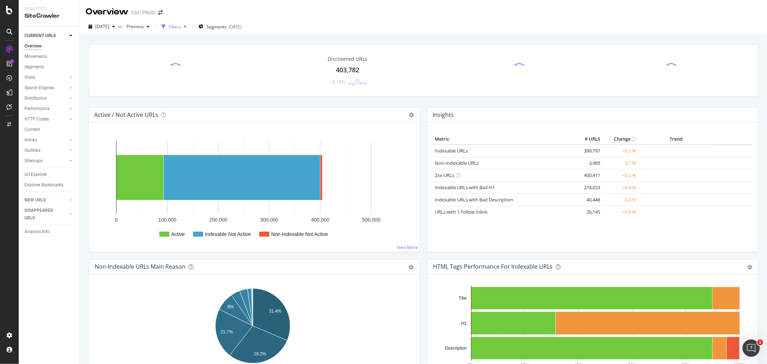
click at [181, 26] on div "Filters" at bounding box center [175, 27] width 12 height 6
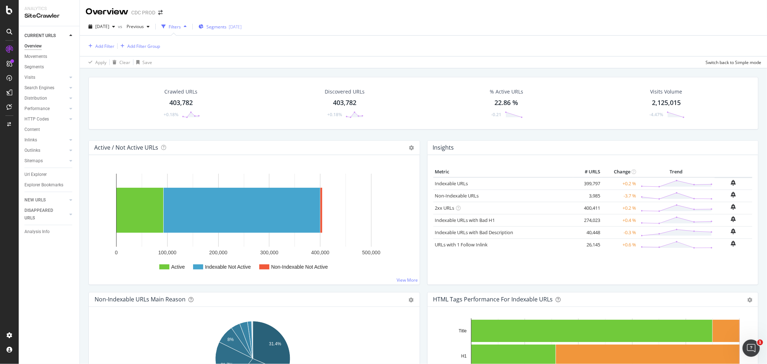
click at [242, 28] on div "[DATE]" at bounding box center [235, 27] width 13 height 6
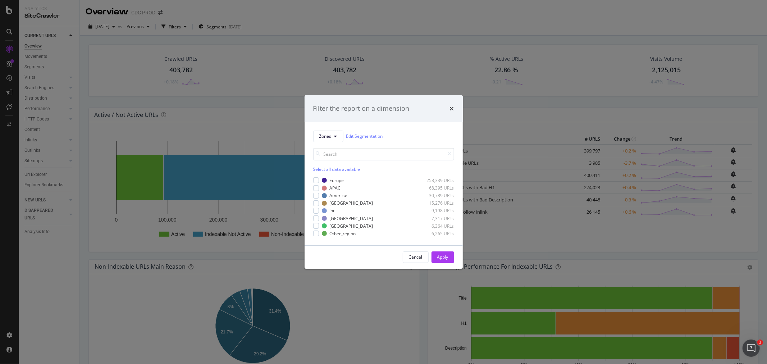
click at [382, 47] on div "Filter the report on a dimension Zones Edit Segmentation Select all data availa…" at bounding box center [383, 182] width 767 height 364
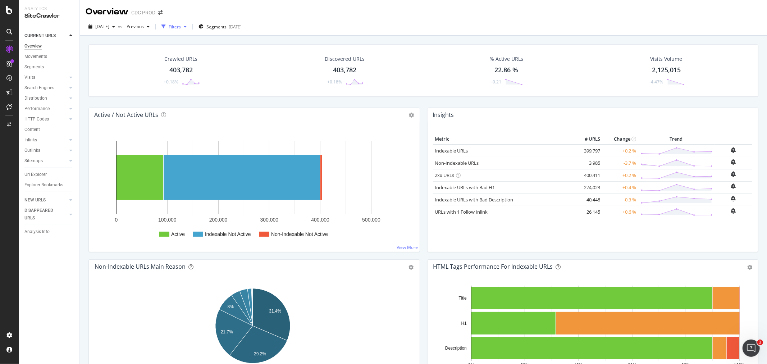
click at [181, 27] on div "Filters" at bounding box center [175, 27] width 12 height 6
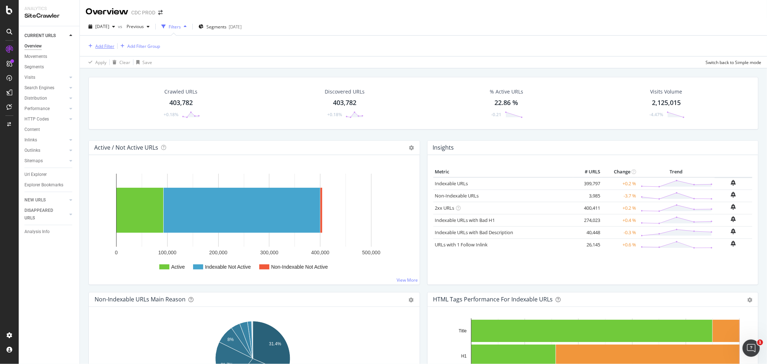
click at [103, 42] on div "Add Filter" at bounding box center [100, 46] width 29 height 8
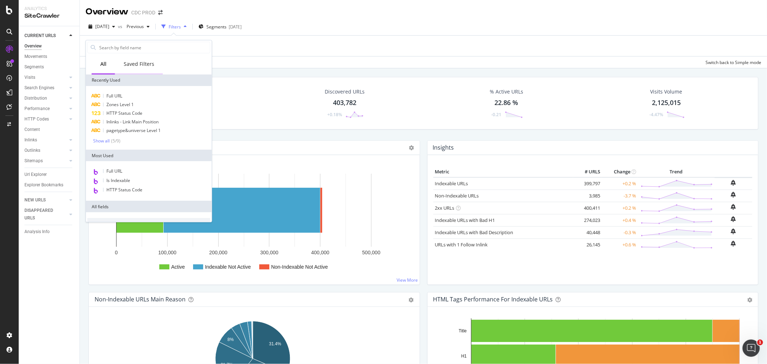
click at [142, 60] on div "Saved Filters" at bounding box center [139, 63] width 31 height 7
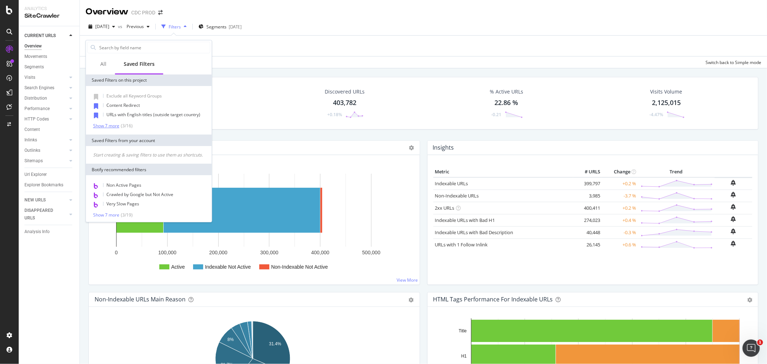
click at [110, 125] on div "Show 7 more" at bounding box center [106, 125] width 26 height 5
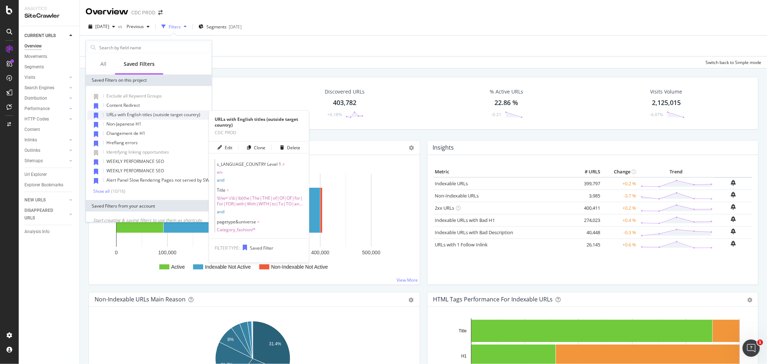
click at [137, 117] on span "URLs with English titles (outside target country)" at bounding box center [153, 115] width 94 height 6
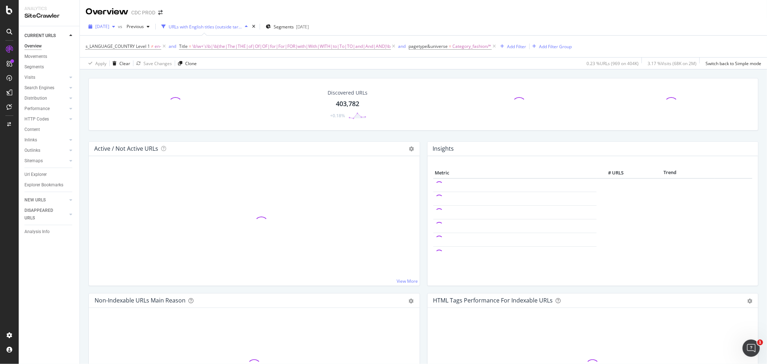
click at [109, 24] on span "2025 Sep. 5th" at bounding box center [102, 26] width 14 height 6
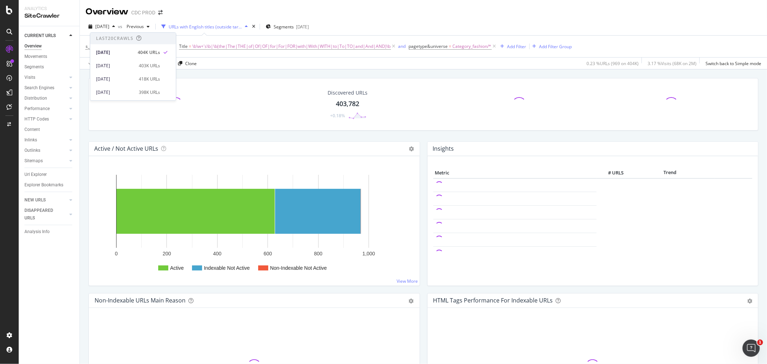
click at [226, 6] on div "Overview CDC PROD" at bounding box center [424, 9] width 688 height 18
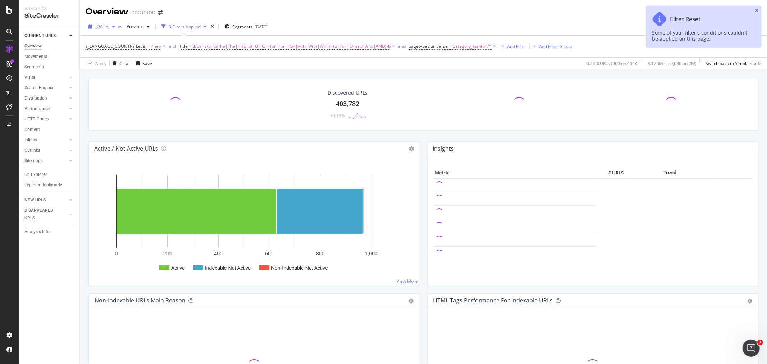
click at [118, 26] on div "button" at bounding box center [113, 26] width 9 height 4
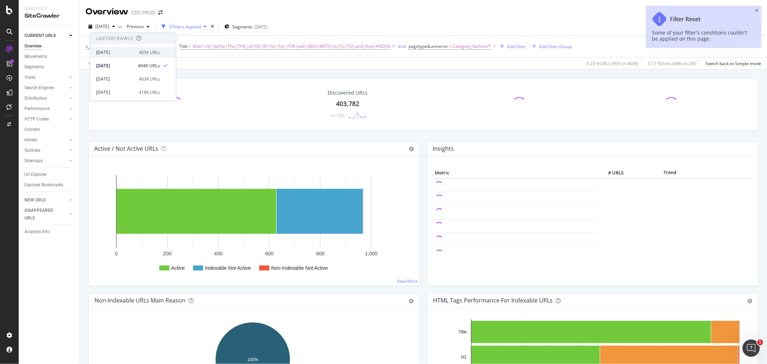
click at [116, 53] on div "[DATE]" at bounding box center [115, 52] width 38 height 6
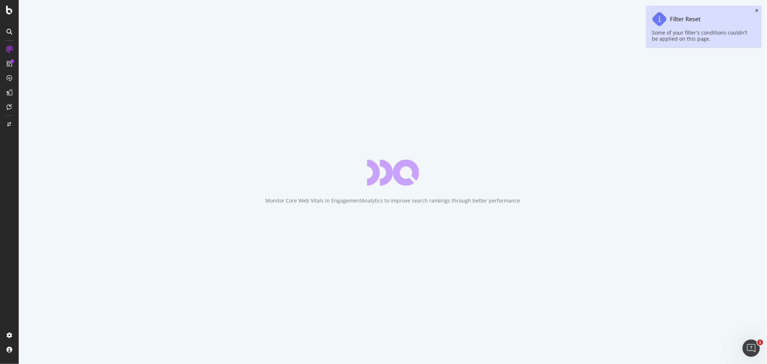
click at [757, 11] on icon "close toast" at bounding box center [757, 11] width 3 height 4
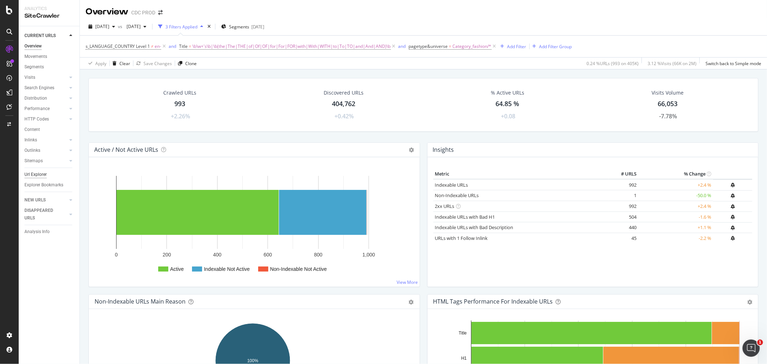
click at [32, 174] on div "Url Explorer" at bounding box center [35, 175] width 22 height 8
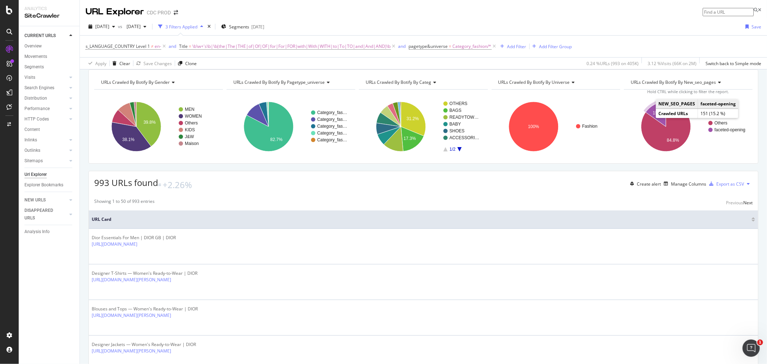
click at [659, 88] on div "URLs Crawled By Botify By new_seo_pages" at bounding box center [688, 83] width 117 height 12
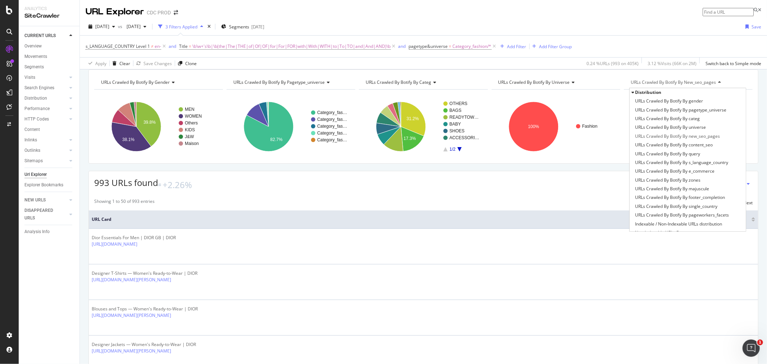
click at [685, 166] on span "URLs Crawled By Botify By s_language_country" at bounding box center [681, 162] width 93 height 7
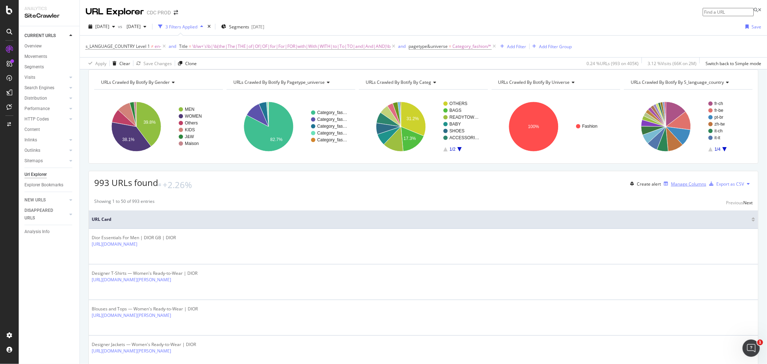
click at [672, 187] on div "Manage Columns" at bounding box center [688, 184] width 35 height 6
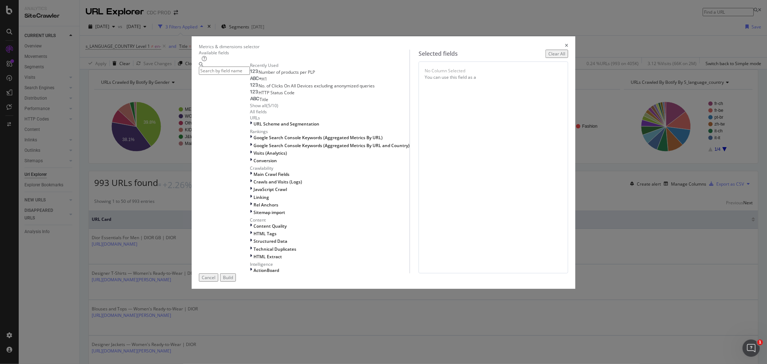
click at [250, 75] on input "modal" at bounding box center [224, 71] width 51 height 8
click at [265, 103] on div "Title" at bounding box center [259, 100] width 18 height 6
click at [233, 281] on div "Build" at bounding box center [228, 278] width 10 height 6
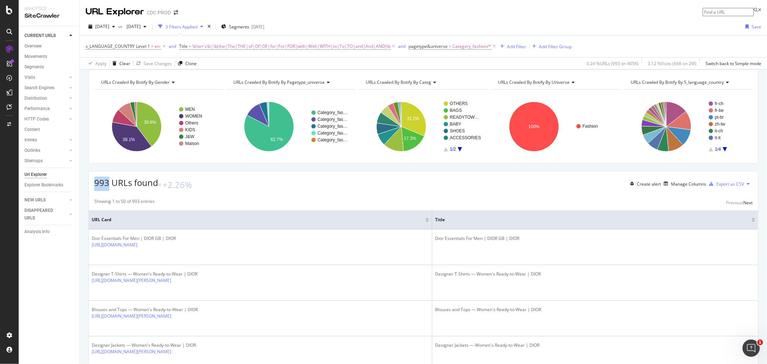
drag, startPoint x: 92, startPoint y: 193, endPoint x: 109, endPoint y: 191, distance: 16.4
click at [109, 191] on div "993 URLs found +2.26% Create alert Manage Columns Export as CSV" at bounding box center [424, 181] width 670 height 20
click at [513, 45] on div "Add Filter" at bounding box center [517, 47] width 19 height 6
type input "ecommerce"
click at [585, 55] on span "e-commerce" at bounding box center [598, 52] width 26 height 6
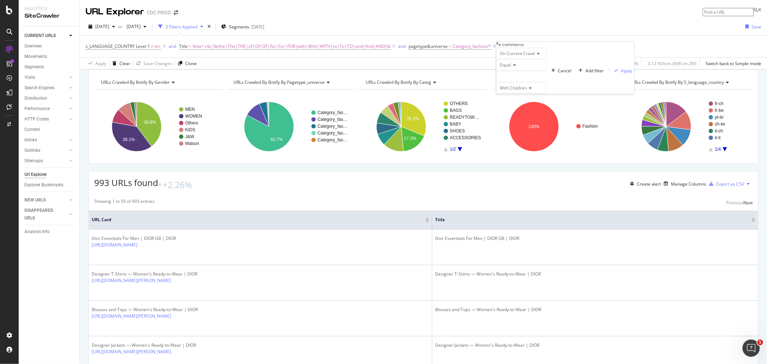
click at [529, 82] on div at bounding box center [522, 77] width 50 height 12
click at [541, 89] on span "329,178 URLS" at bounding box center [542, 86] width 30 height 6
click at [612, 73] on div "button" at bounding box center [617, 71] width 10 height 4
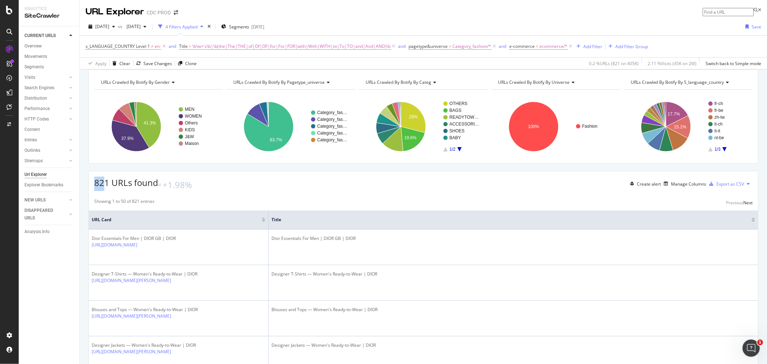
drag, startPoint x: 106, startPoint y: 193, endPoint x: 94, endPoint y: 194, distance: 12.3
click at [94, 191] on div "821 URLs found +1.98% Create alert Manage Columns Export as CSV" at bounding box center [424, 181] width 670 height 20
drag, startPoint x: 111, startPoint y: 189, endPoint x: 93, endPoint y: 193, distance: 18.5
click at [93, 191] on div "821 URLs found +1.98% Create alert Manage Columns Export as CSV" at bounding box center [424, 181] width 670 height 20
click at [112, 189] on span "821 URLs found" at bounding box center [126, 183] width 64 height 12
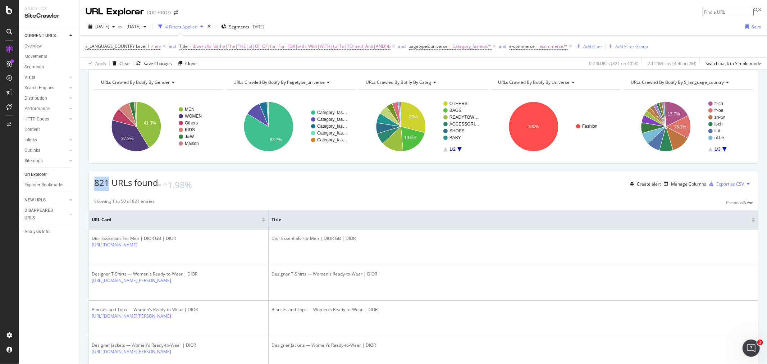
drag, startPoint x: 94, startPoint y: 191, endPoint x: 107, endPoint y: 189, distance: 13.2
click at [107, 189] on span "821 URLs found" at bounding box center [126, 183] width 64 height 12
click at [278, 191] on div "821 URLs found +1.98% Create alert Manage Columns Export as CSV" at bounding box center [424, 181] width 670 height 20
click at [404, 24] on div "2025 Sep. 12th vs 2025 Aug. 29th 4 Filters Applied Segments 2025-08-27 Save" at bounding box center [424, 28] width 688 height 14
click at [198, 28] on div "4 Filters Applied" at bounding box center [182, 27] width 32 height 6
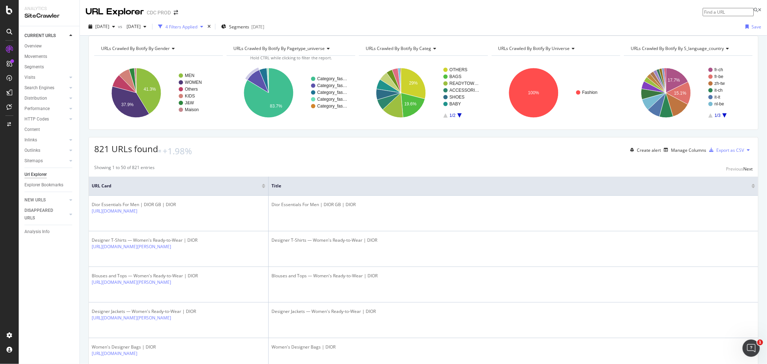
click at [198, 26] on div "4 Filters Applied" at bounding box center [182, 27] width 32 height 6
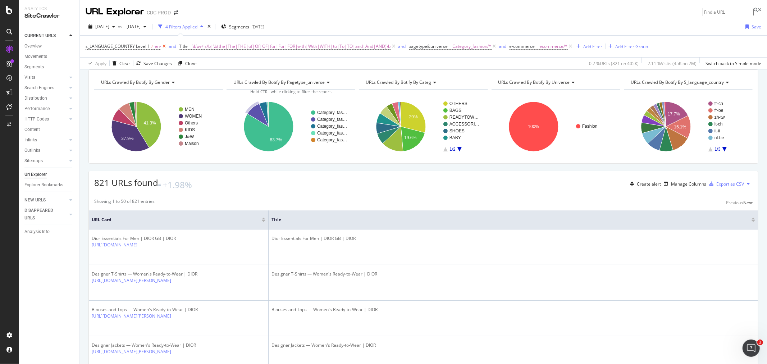
click at [164, 46] on icon at bounding box center [164, 46] width 6 height 7
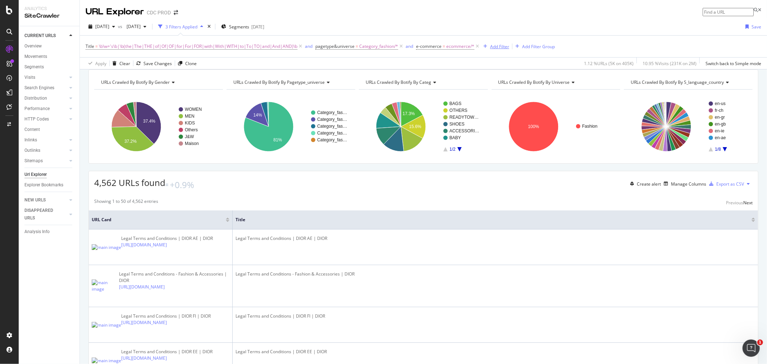
click at [492, 48] on div "Add Filter" at bounding box center [499, 47] width 19 height 6
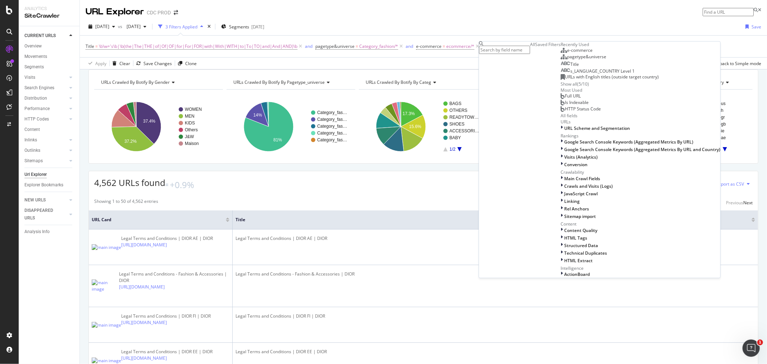
click at [499, 49] on input "text" at bounding box center [504, 50] width 51 height 8
type input "meta"
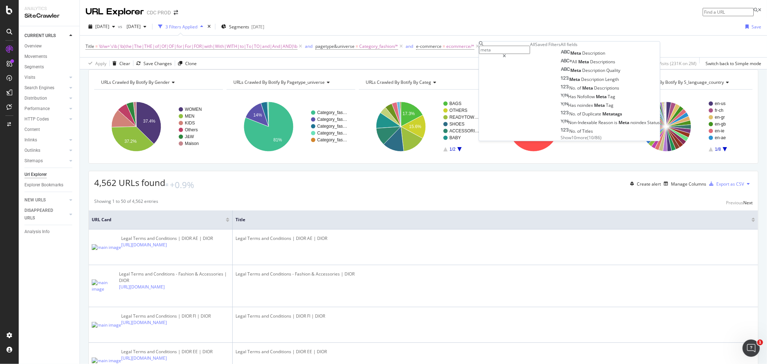
click at [399, 17] on div "URL Explorer CDC PROD" at bounding box center [424, 9] width 688 height 18
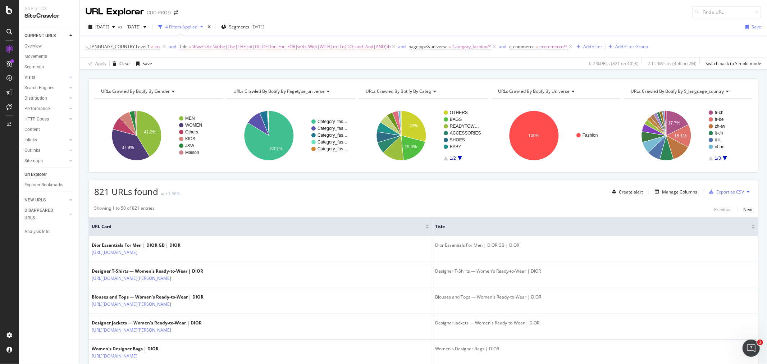
click at [201, 47] on span "\b\w+'s\b|\b(the|The|THE|of|Of|OF|for|For|FOR|with|With|WITH|to|To|TO|and|And|A…" at bounding box center [291, 47] width 199 height 10
click at [229, 89] on input "\b\w+'s\b|\b(the|The|THE|of|Of|OF|for|For|FOR|with|With|WITH|to|To|TO|and|And|A…" at bounding box center [219, 89] width 68 height 12
click at [183, 48] on icon at bounding box center [183, 46] width 2 height 4
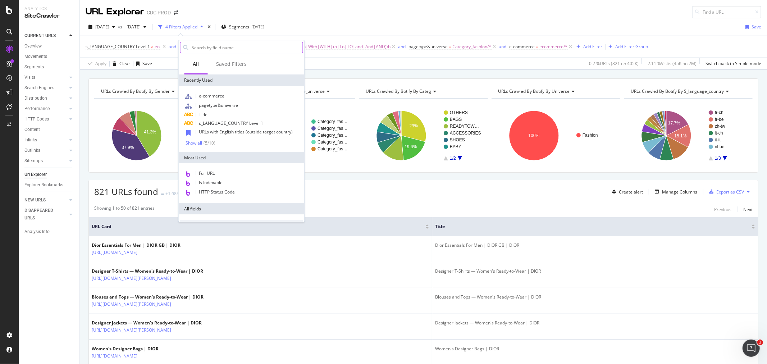
click at [207, 45] on input "text" at bounding box center [247, 47] width 112 height 11
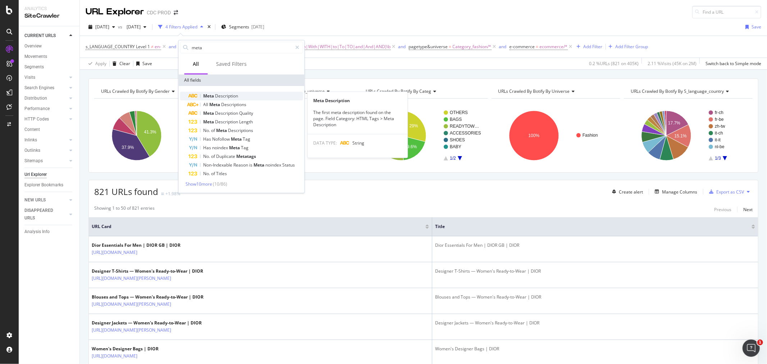
type input "meta"
click at [241, 95] on div "Meta Description" at bounding box center [246, 96] width 114 height 9
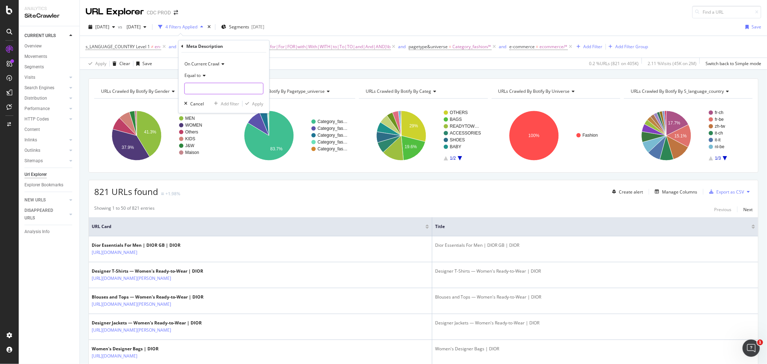
click at [230, 87] on input "text" at bounding box center [224, 89] width 78 height 12
click at [207, 77] on div "Equal to" at bounding box center [224, 76] width 79 height 12
click at [186, 46] on span "Title" at bounding box center [183, 47] width 9 height 6
click at [183, 47] on icon at bounding box center [183, 46] width 2 height 4
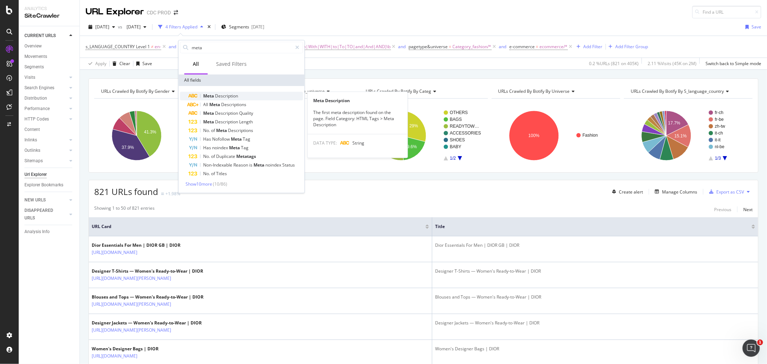
click at [226, 98] on span "Description" at bounding box center [227, 96] width 23 height 6
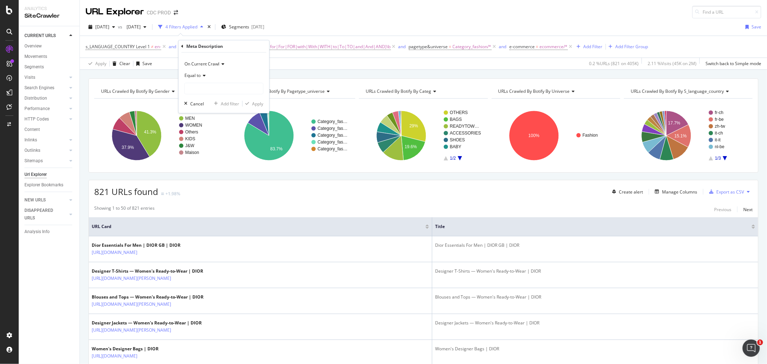
click at [199, 74] on span "Equal to" at bounding box center [193, 75] width 16 height 6
click at [213, 167] on span "Matches regex" at bounding box center [203, 165] width 30 height 6
click at [196, 90] on input "text" at bounding box center [224, 89] width 78 height 12
paste input "\b\w+'s\b|\b(the|The|THE|of|Of|OF|for|For|FOR|with|With|WITH|to|To|TO|and|And|A…"
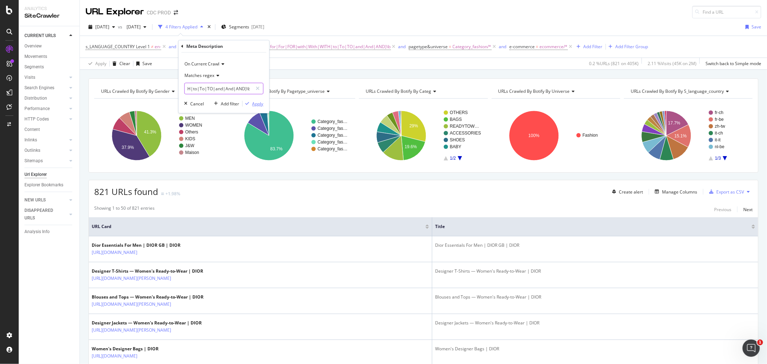
type input "\b\w+'s\b|\b(the|The|THE|of|Of|OF|for|For|FOR|with|With|WITH|to|To|TO|and|And|A…"
click at [258, 102] on div "Apply" at bounding box center [258, 104] width 11 height 6
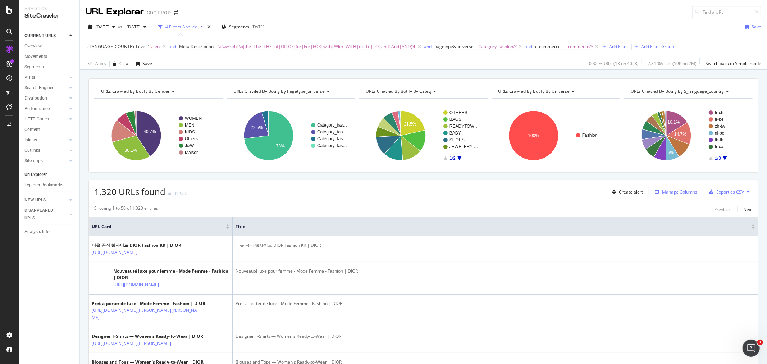
click at [679, 191] on div "Manage Columns" at bounding box center [679, 192] width 35 height 6
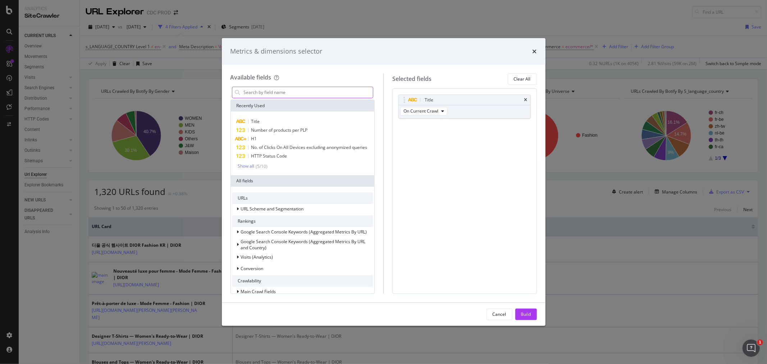
click at [271, 92] on input "modal" at bounding box center [308, 92] width 130 height 11
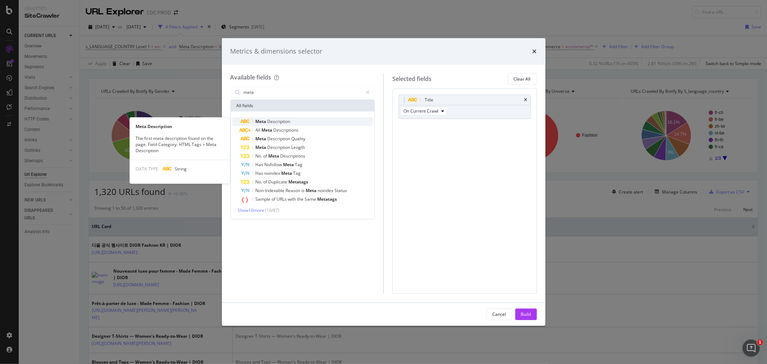
type input "meta"
click at [288, 124] on span "Description" at bounding box center [279, 121] width 23 height 6
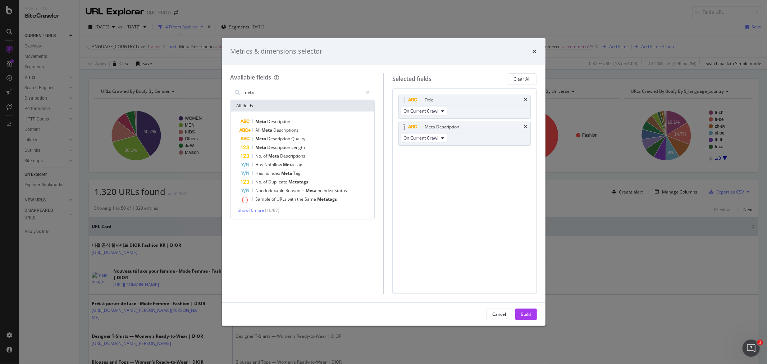
drag, startPoint x: 526, startPoint y: 311, endPoint x: 515, endPoint y: 140, distance: 171.3
click at [515, 140] on div "Metrics & dimensions selector Available fields meta All fields Meta Description…" at bounding box center [384, 182] width 324 height 288
click at [525, 100] on icon "times" at bounding box center [526, 100] width 3 height 4
click at [524, 311] on div "Build" at bounding box center [526, 314] width 10 height 6
